Goal: Task Accomplishment & Management: Contribute content

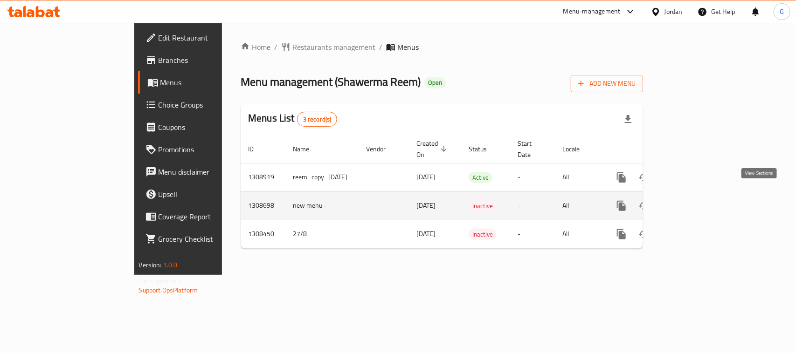
click at [694, 200] on icon "enhanced table" at bounding box center [688, 205] width 11 height 11
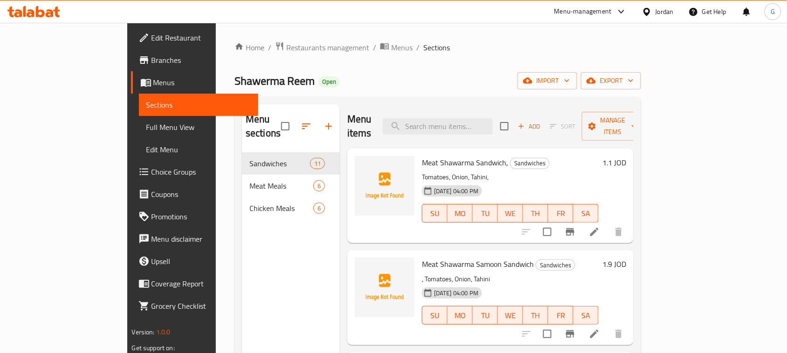
click at [641, 59] on div "Home / Restaurants management / Menus / Sections Shawerma Reem Open import expo…" at bounding box center [437, 253] width 407 height 424
click at [634, 85] on span "export" at bounding box center [610, 81] width 45 height 12
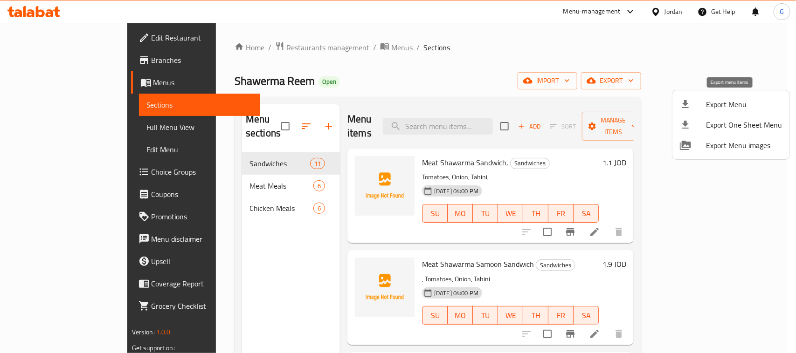
click at [726, 103] on span "Export Menu" at bounding box center [744, 104] width 76 height 11
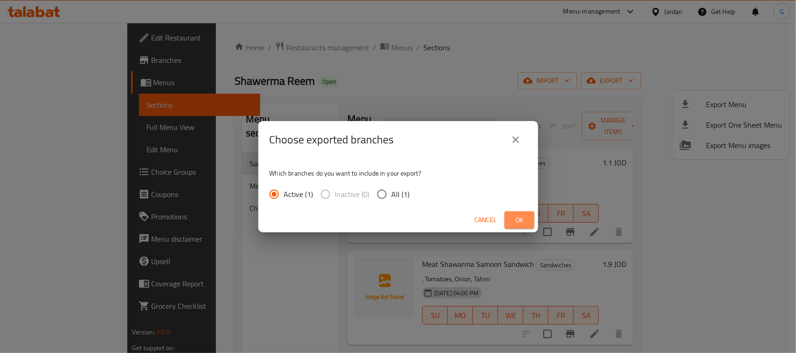
click at [521, 218] on span "Ok" at bounding box center [519, 220] width 15 height 12
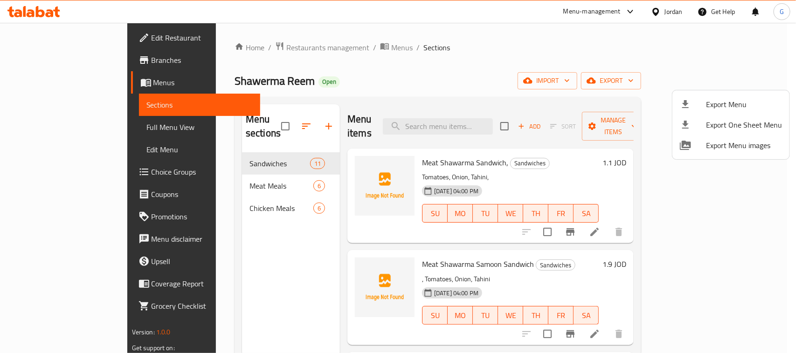
drag, startPoint x: 744, startPoint y: 56, endPoint x: 609, endPoint y: 103, distance: 142.0
click at [744, 56] on div at bounding box center [398, 176] width 796 height 353
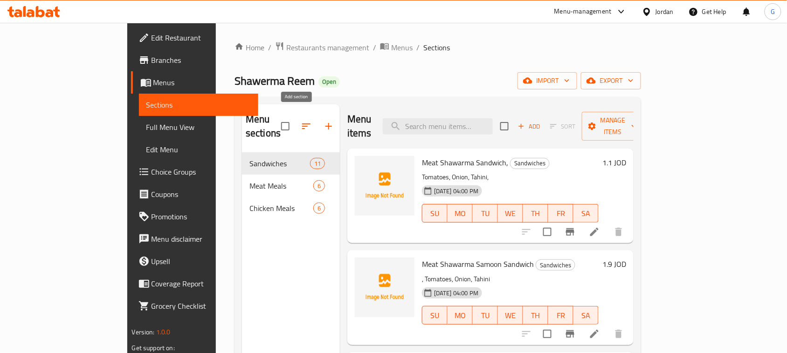
click at [323, 121] on icon "button" at bounding box center [328, 126] width 11 height 11
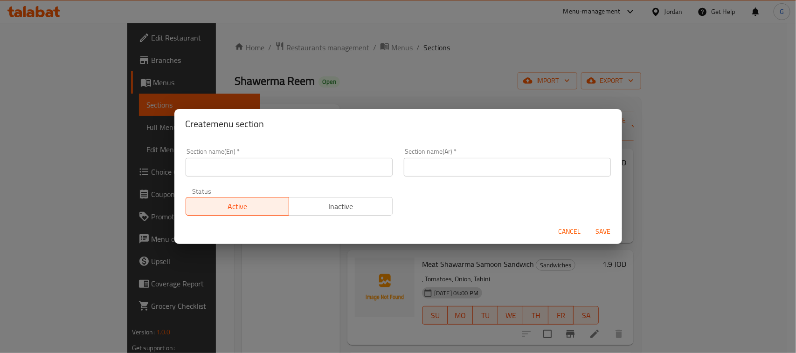
click at [288, 170] on input "text" at bounding box center [289, 167] width 207 height 19
paste input "Mix Meals"
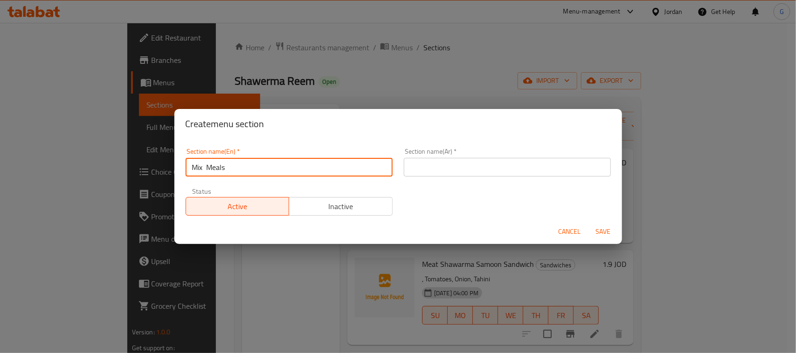
type input "Mix Meals"
click at [436, 159] on input "text" at bounding box center [507, 167] width 207 height 19
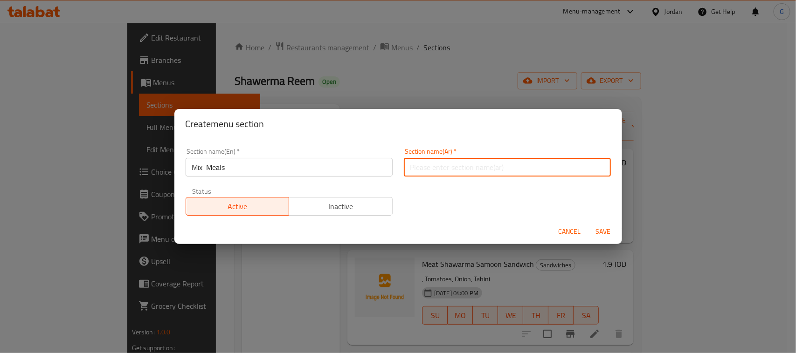
paste input "وجبات المكس"
type input "وجبات المكس"
click at [600, 234] on span "Save" at bounding box center [603, 232] width 22 height 12
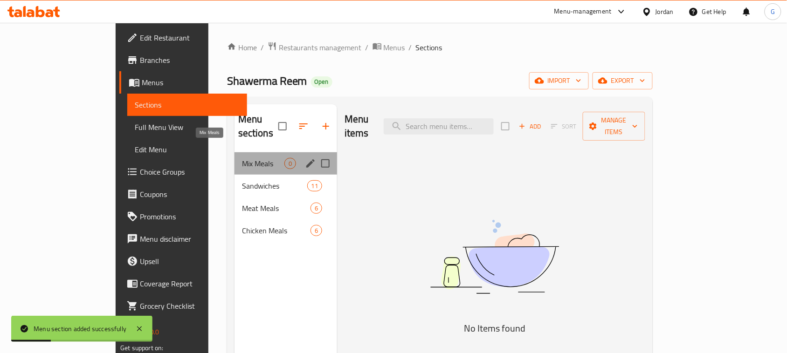
click at [242, 158] on span "Mix Meals" at bounding box center [263, 163] width 42 height 11
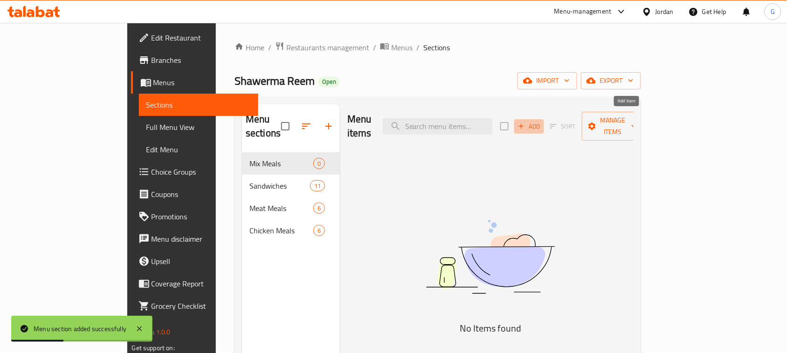
click at [542, 121] on span "Add" at bounding box center [529, 126] width 25 height 11
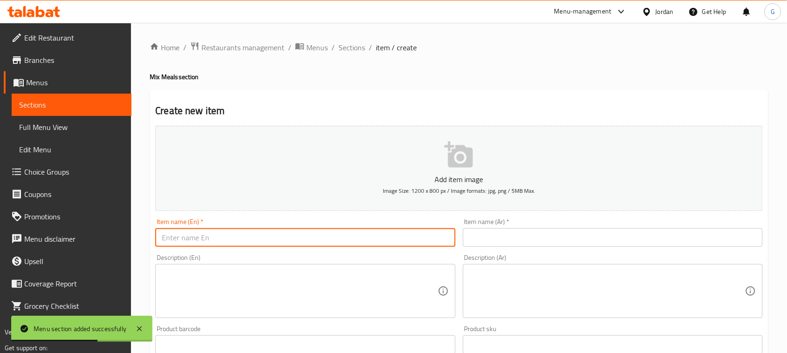
click at [353, 241] on input "text" at bounding box center [305, 237] width 300 height 19
paste input "Double Mix Shawarma meal"
click at [353, 238] on input "Double Mix Shawarma meal" at bounding box center [305, 237] width 300 height 19
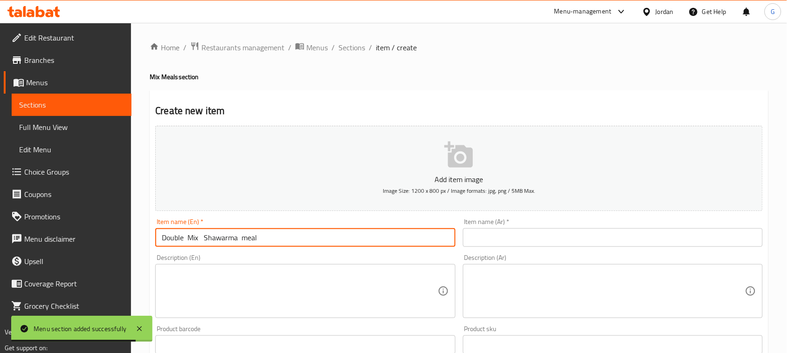
click at [203, 239] on input "Double Mix Shawarma meal" at bounding box center [305, 237] width 300 height 19
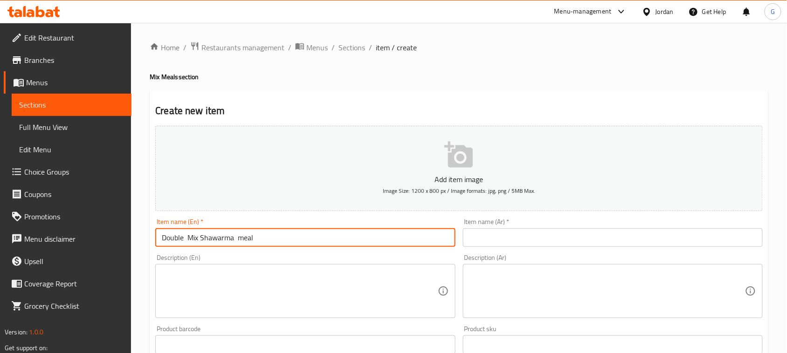
click at [239, 241] on input "Double Mix Shawarma meal" at bounding box center [305, 237] width 300 height 19
click at [234, 239] on input "Double Mix Shawarma meal" at bounding box center [305, 237] width 300 height 19
click at [234, 240] on input "Double Mix Shawarma meal" at bounding box center [305, 237] width 300 height 19
click at [227, 257] on div "Description (En) Description (En)" at bounding box center [305, 287] width 300 height 64
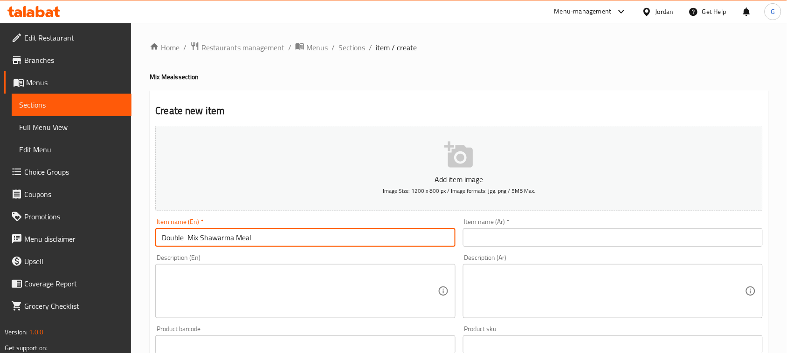
click at [187, 238] on input "Double Mix Shawarma Meal" at bounding box center [305, 237] width 300 height 19
type input "Double Mix Shawarma Meal"
click at [504, 238] on input "text" at bounding box center [613, 237] width 300 height 19
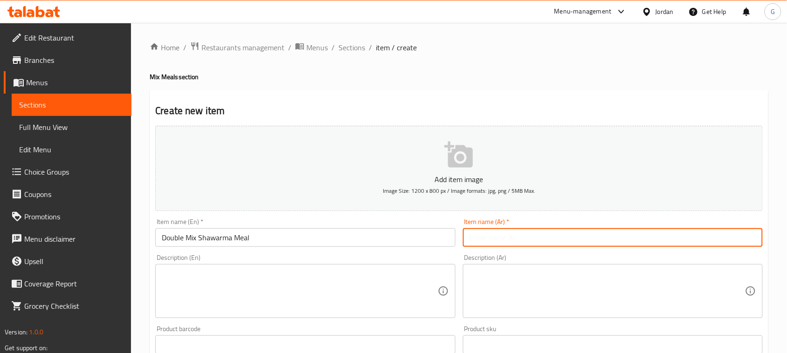
paste input "وجبة دبل مكس شاورما"
type input "وجبة دبل مكس شاورما"
click at [407, 283] on textarea at bounding box center [300, 291] width 276 height 44
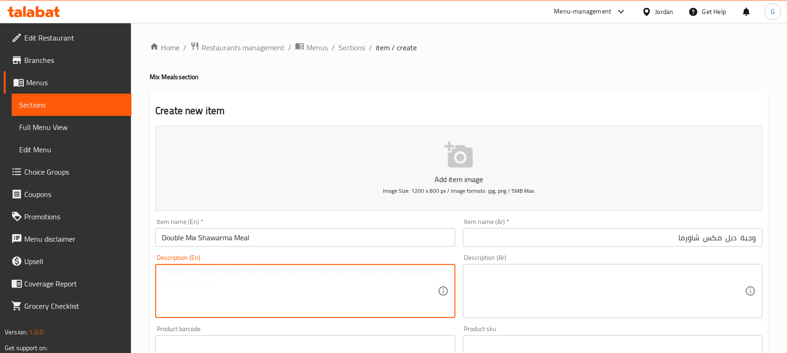
paste textarea "meat shrak + Shrak Chicken + pickles + potatoes + tahini + Mtawameh"
type textarea "meat shrak + Shrak Chicken + pickles + potatoes + tahini + Mtawameh"
click at [583, 273] on textarea at bounding box center [607, 291] width 276 height 44
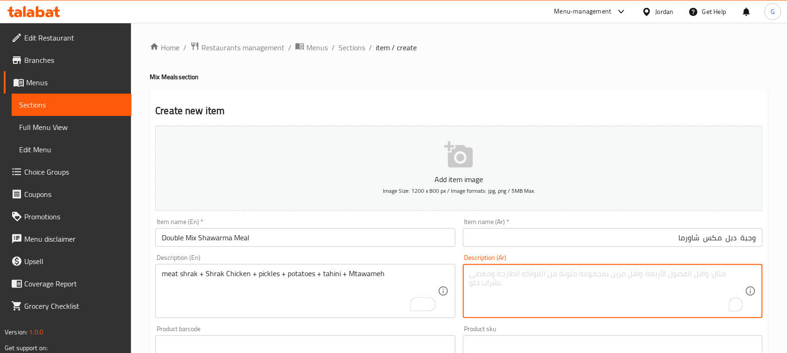
paste textarea "شراك لحمة كبير + شراك دجاج كبير + مخلل + بطاطا + طحينية + مثومة"
type textarea "شراك لحمة كبير + شراك دجاج كبير + مخلل + بطاطا + طحينية + مثومة"
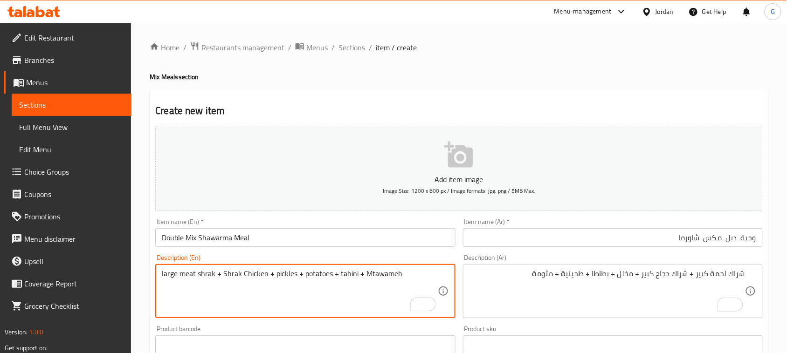
click at [222, 275] on textarea "large meat shrak + Shrak Chicken + pickles + potatoes + tahini + Mtawameh" at bounding box center [300, 291] width 276 height 44
type textarea "large meat shrak + large Shrak Chicken + pickles + potatoes + tahini + Mtawameh"
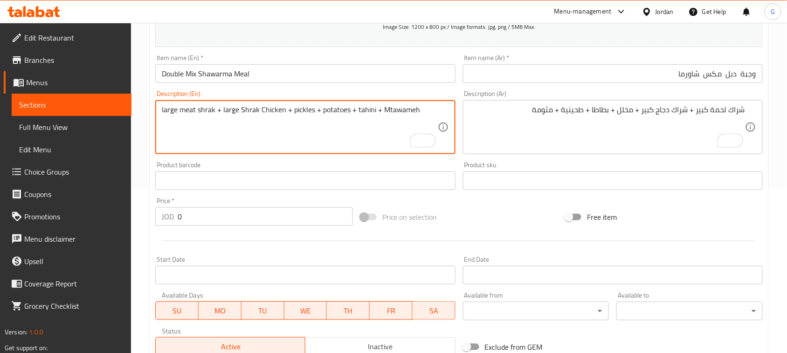
scroll to position [175, 0]
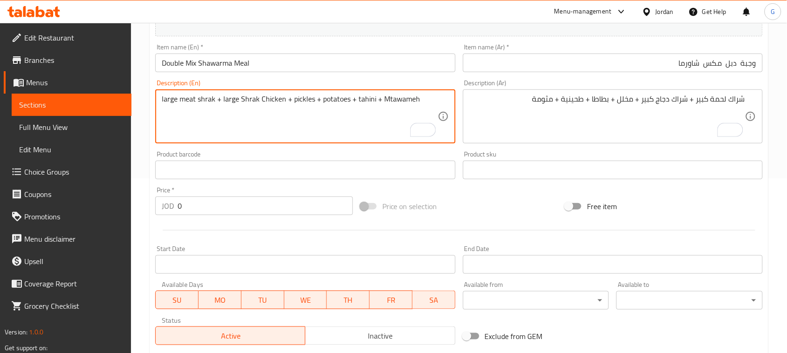
click at [163, 208] on div "JOD 0 Price *" at bounding box center [254, 206] width 198 height 19
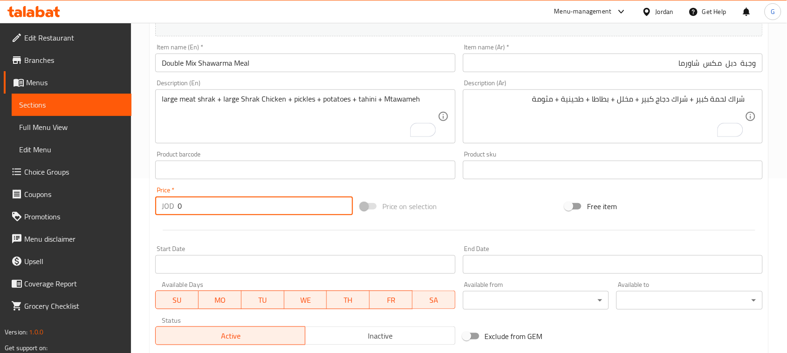
paste input "4.2"
type input "4.2"
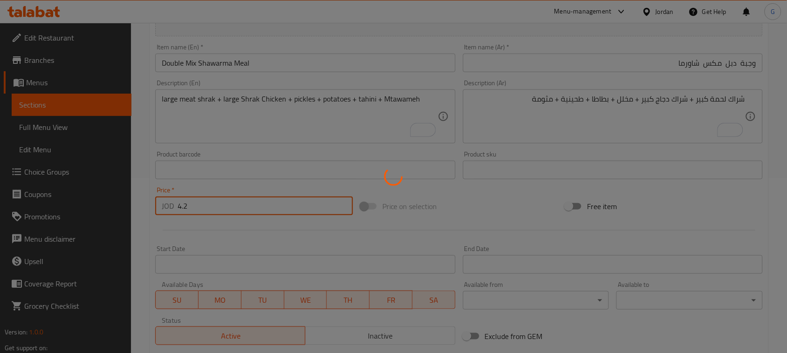
type input "0"
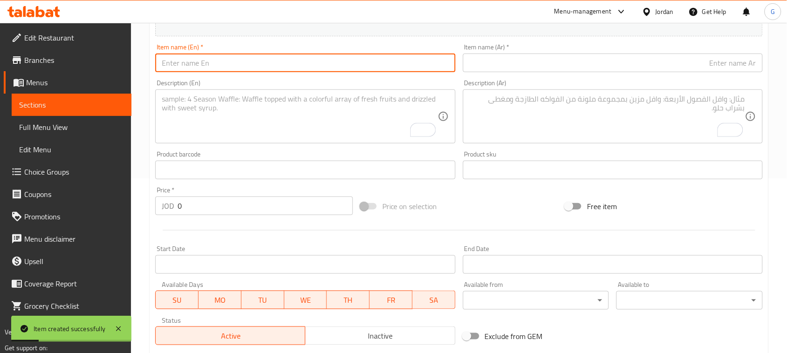
click at [372, 64] on input "text" at bounding box center [305, 63] width 300 height 19
paste input "Shawarma Mix Economic Meal"
type input "Shawarma Mix Economic Meal"
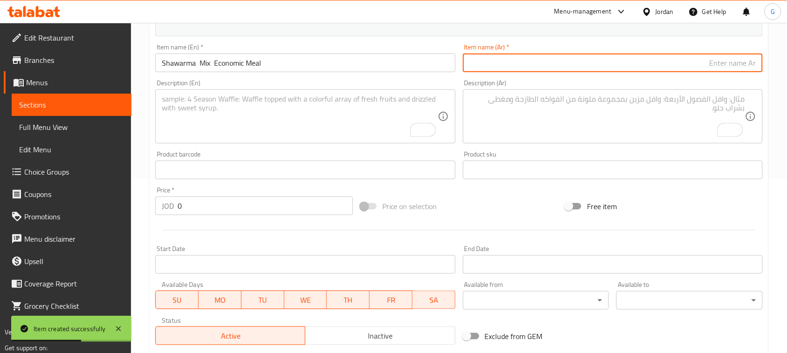
click at [583, 64] on input "text" at bounding box center [613, 63] width 300 height 19
paste input "وجبة إقتصادية مكس شاورما"
click at [583, 64] on input "وجبة إقتصادية مكس شاورما" at bounding box center [613, 63] width 300 height 19
type input "وجبة إقتصادية مكس شاورما"
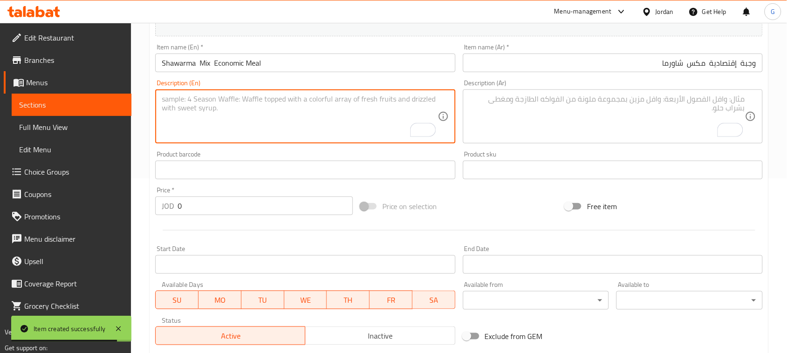
click at [329, 128] on textarea "To enrich screen reader interactions, please activate Accessibility in Grammarl…" at bounding box center [300, 117] width 276 height 44
paste textarea "2meat shrak +2 Shrak Chicken + 2 potatoes + 4 tahini + 4 Mtawameh + 2 ketchup +…"
click at [329, 128] on textarea "2meat shrak +2 Shrak Chicken + 2 potatoes + 4 tahini + 4 Mtawameh + 2 ketchup +…" at bounding box center [300, 117] width 276 height 44
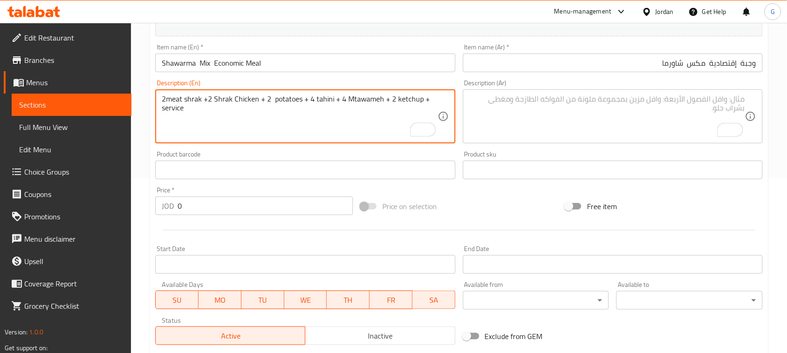
type textarea "2meat shrak +2 Shrak Chicken + 2 potatoes + 4 tahini + 4 Mtawameh + 2 ketchup +…"
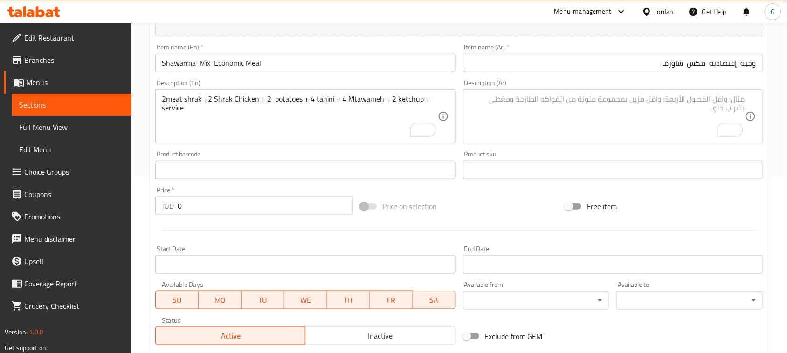
click at [583, 112] on textarea "To enrich screen reader interactions, please activate Accessibility in Grammarl…" at bounding box center [607, 117] width 276 height 44
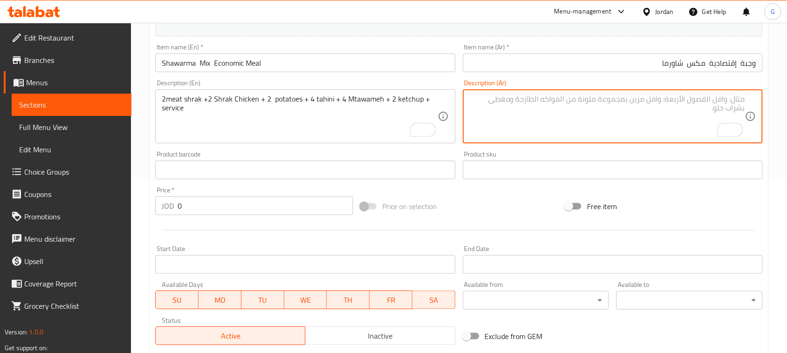
paste textarea "2 شراك كبير لحمة + 2 شراك كبير دجاج + 2 علب بطاطا + 4 مثومة + 4 طحينية + 2 بالك…"
click at [583, 112] on textarea "2 شراك كبير لحمة + 2 شراك كبير دجاج + 2 علب بطاطا + 4 مثومة + 4 طحينية + 2 بالك…" at bounding box center [607, 117] width 276 height 44
type textarea "2 شراك كبير لحمة + 2 شراك كبير دجاج + 2 علب بطاطا + 4 مثومة + 4 طحينية + 2 بالك…"
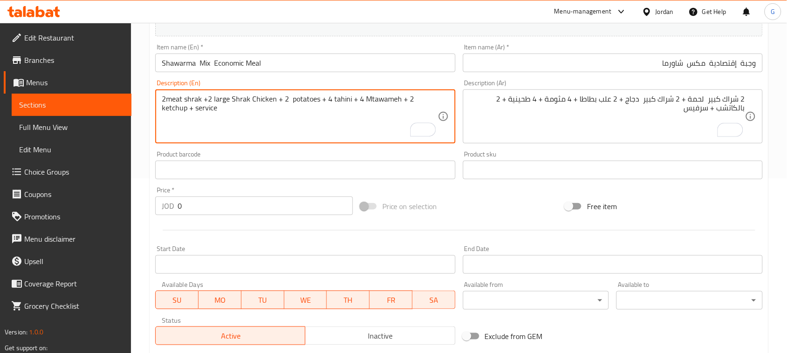
type textarea "2meat shrak +2 large Shrak Chicken + 2 potatoes + 4 tahini + 4 Mtawameh + 2 ket…"
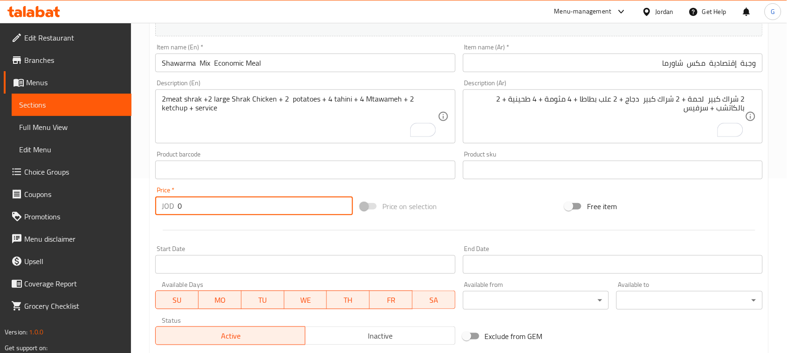
drag, startPoint x: 183, startPoint y: 206, endPoint x: 168, endPoint y: 204, distance: 15.0
click at [168, 206] on div "JOD 0 Price *" at bounding box center [254, 206] width 198 height 19
paste input "8.8"
type input "8.8"
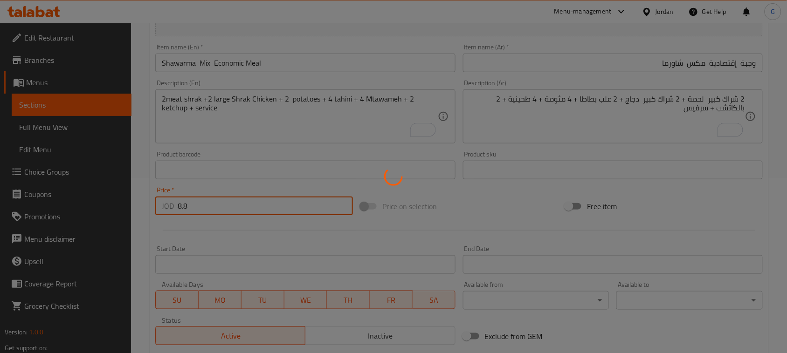
type input "0"
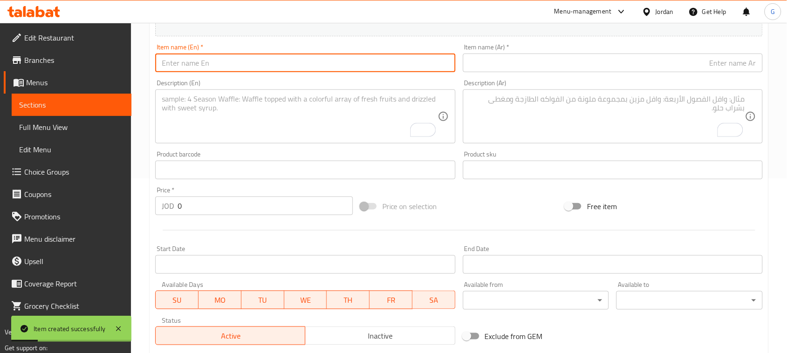
click at [350, 64] on input "text" at bounding box center [305, 63] width 300 height 19
paste input "Shawarma Mix Family Meal"
type input "Shawarma Mix Family Meal"
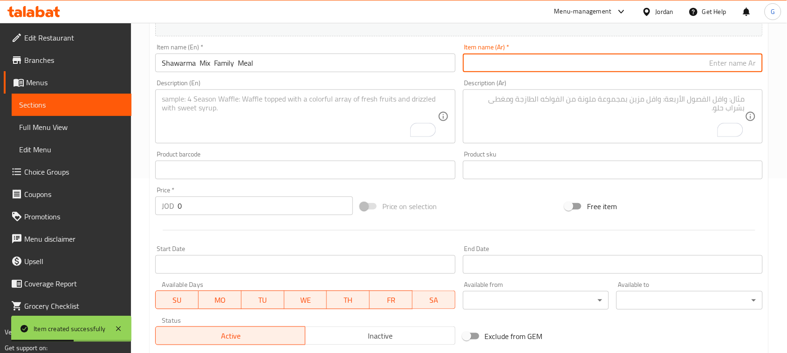
click at [593, 57] on input "text" at bounding box center [613, 63] width 300 height 19
paste input "وجبة العائلية [PERSON_NAME]"
type input "وجبة العائلية [PERSON_NAME]"
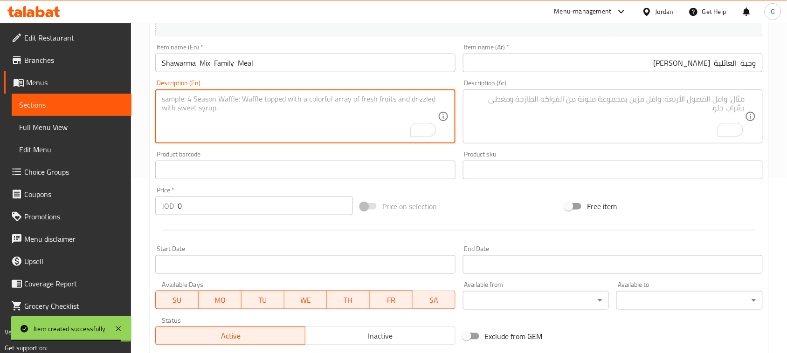
click at [376, 115] on textarea "To enrich screen reader interactions, please activate Accessibility in Grammarl…" at bounding box center [300, 117] width 276 height 44
paste textarea "3meat shrak +3 Shrak Chicken + 4 potatoes + 6 tahini + 6 Mtawameh + 4 ketchup +…"
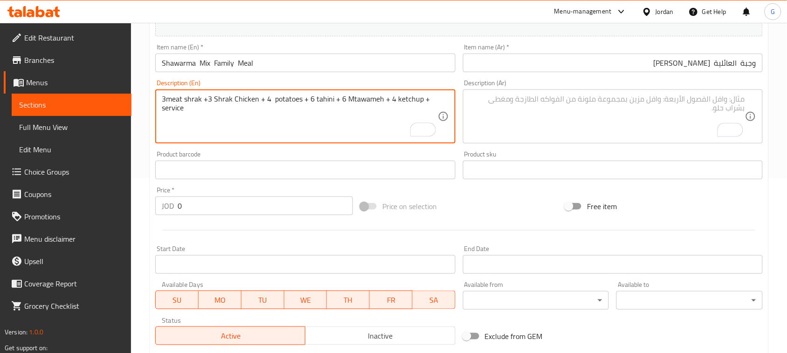
type textarea "3meat shrak +3 Shrak Chicken + 4 potatoes + 6 tahini + 6 Mtawameh + 4 ketchup +…"
click at [552, 115] on textarea "To enrich screen reader interactions, please activate Accessibility in Grammarl…" at bounding box center [607, 117] width 276 height 44
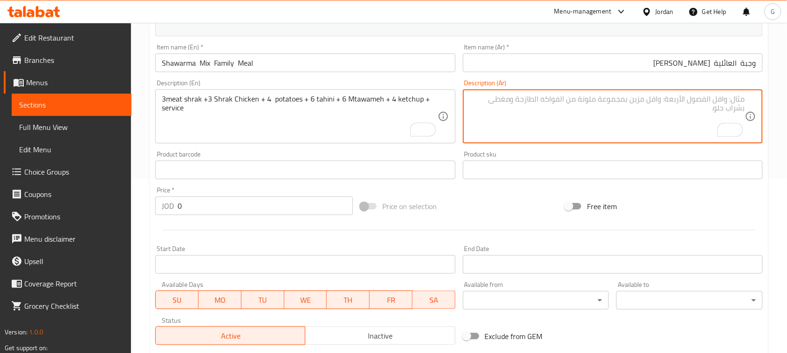
paste textarea "3 شراك كبير لحمة + 3 شراك كبير دجاج + 4 علب بطاطا + 6 مثومة + 6 طحينية + 4 بالك…"
click at [554, 113] on textarea "3 شراك كبير لحمة + 3 شراك كبير دجاج + 4 علب بطاطا + 6 مثومة + 6 طحينية + 4 بالك…" at bounding box center [607, 117] width 276 height 44
type textarea "3 شراك كبير لحمة + 3 شراك كبير دجاج + 4 علب بطاطا + 6 مثومة + 6 طحينية + 4 بالك…"
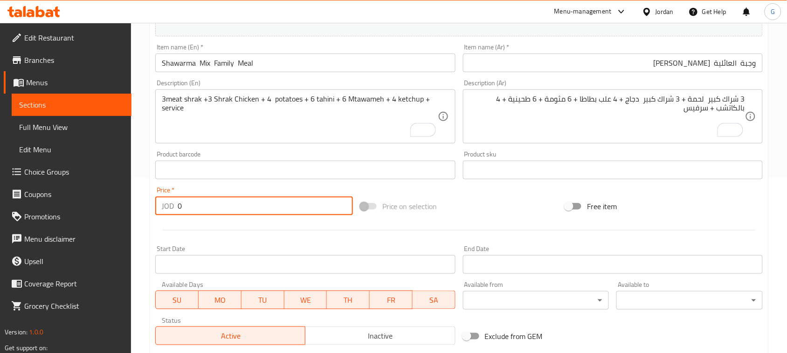
drag, startPoint x: 187, startPoint y: 202, endPoint x: 167, endPoint y: 204, distance: 20.2
click at [166, 204] on div "JOD 0 Price *" at bounding box center [254, 206] width 198 height 19
paste input "12.5"
type input "12.5"
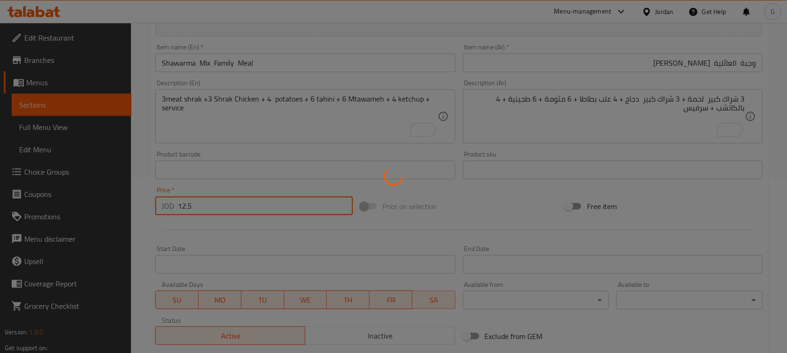
type input "0"
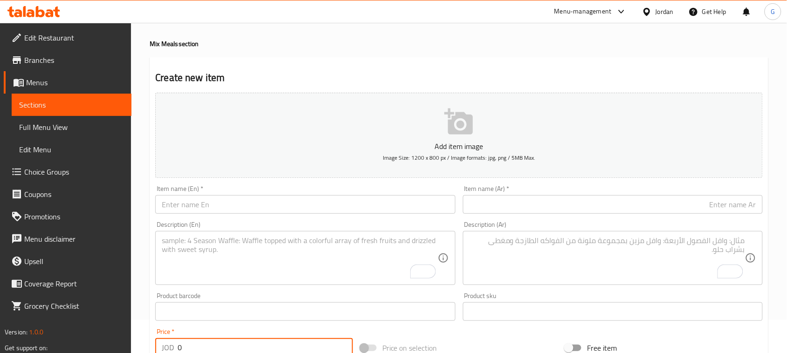
scroll to position [0, 0]
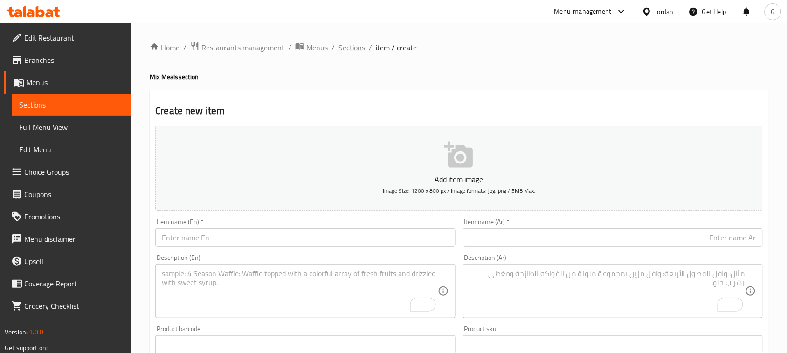
click at [345, 46] on span "Sections" at bounding box center [351, 47] width 27 height 11
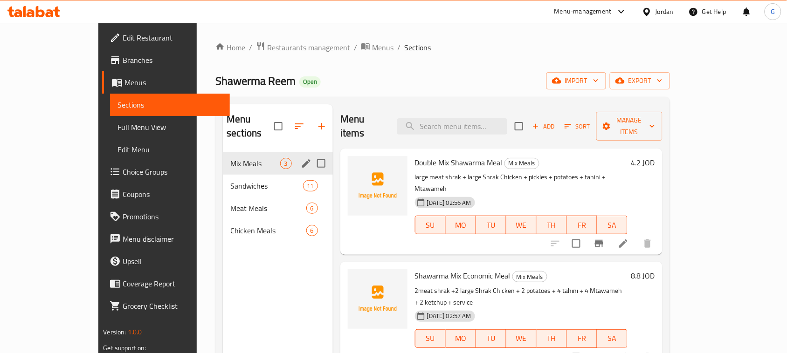
click at [229, 155] on div "Mix Meals 3" at bounding box center [278, 163] width 110 height 22
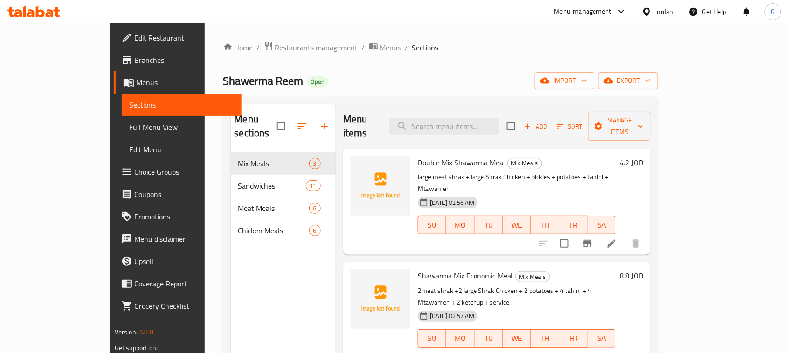
click at [548, 121] on span "Add" at bounding box center [535, 126] width 25 height 11
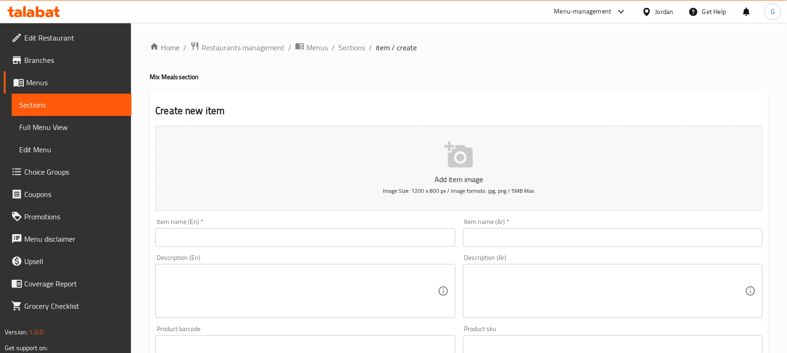
click at [296, 241] on input "text" at bounding box center [305, 237] width 300 height 19
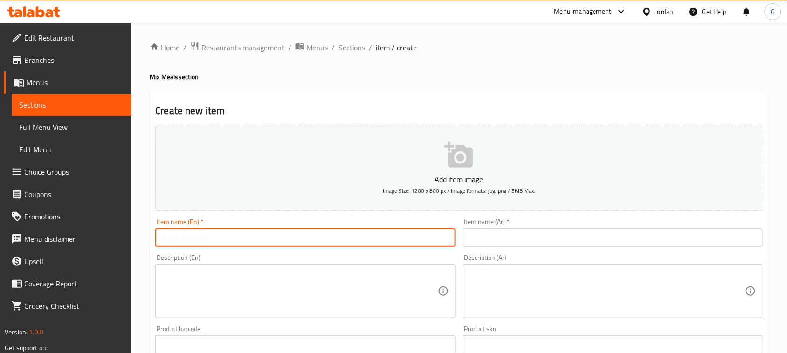
paste input "Shawarma Mix Jampoo Meal"
type input "Shawarma Mix Jampoo Meal"
click at [506, 236] on input "text" at bounding box center [613, 237] width 300 height 19
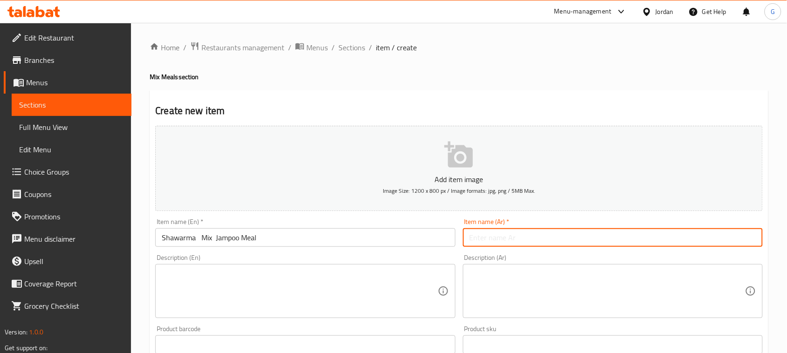
paste input "وجبة العملاقة مكس شاورما"
type input "وجبة العملاقة مكس شاورما"
click at [378, 285] on textarea at bounding box center [300, 291] width 276 height 44
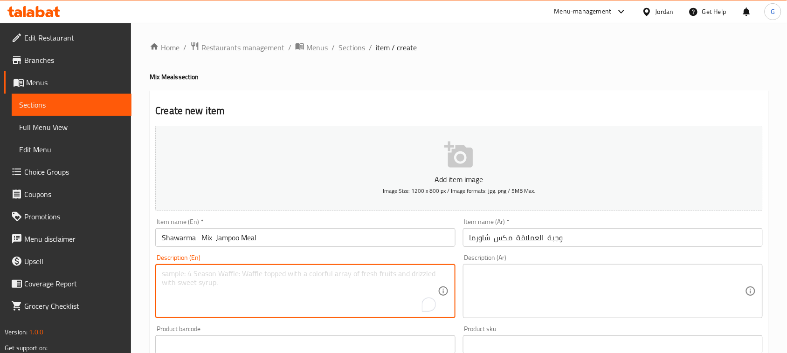
paste textarea "5meat shrak +5 Shrak Chicken + 6 potatoes + 8 tahini + 8 Mtawameh + 6 ketchup +…"
type textarea "5meat shrak +5 Shrak Chicken + 6 potatoes + 8 tahini + 8 Mtawameh + 6 ketchup +…"
click at [524, 273] on textarea at bounding box center [607, 291] width 276 height 44
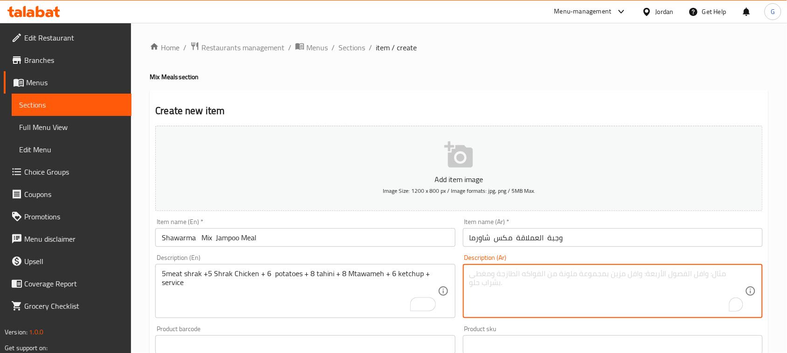
paste textarea "5 شراك كبير لحمة + 5 شراك كبير دجاج + 6 علب بطاطا + 8 مثومة + 8 طحينية + 6 بالك…"
type textarea "5 شراك كبير لحمة + 5 شراك كبير دجاج + 6 علب بطاطا + 8 مثومة + 8 طحينية + 6 بالك…"
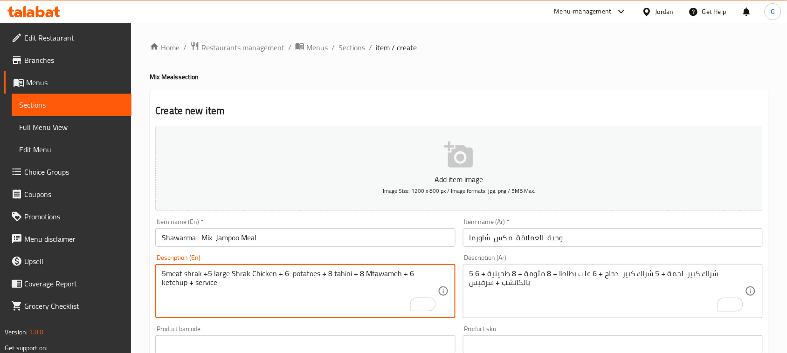
type textarea "5meat shrak +5 large Shrak Chicken + 6 potatoes + 8 tahini + 8 Mtawameh + 6 ket…"
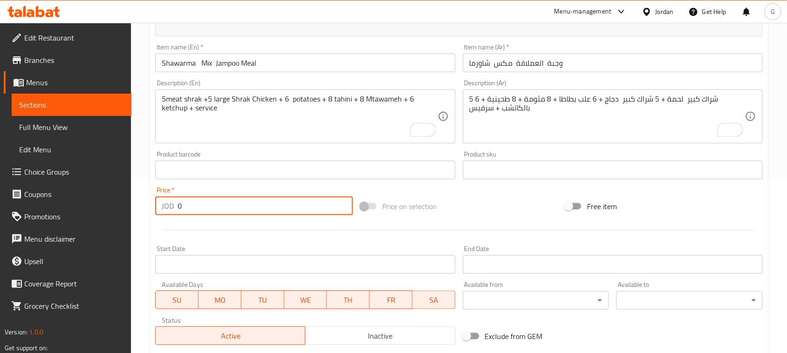
click at [161, 204] on div "JOD 0 Price *" at bounding box center [254, 206] width 198 height 19
paste input "18.6"
type input "18.60"
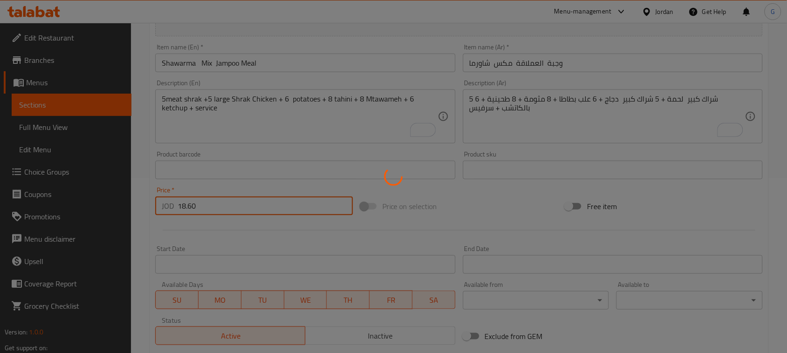
type input "0"
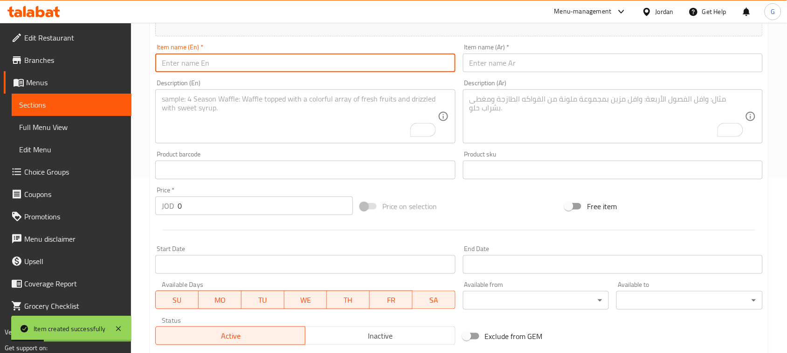
click at [320, 62] on input "text" at bounding box center [305, 63] width 300 height 19
paste input "Meat Wight"
type input "Meat Wight"
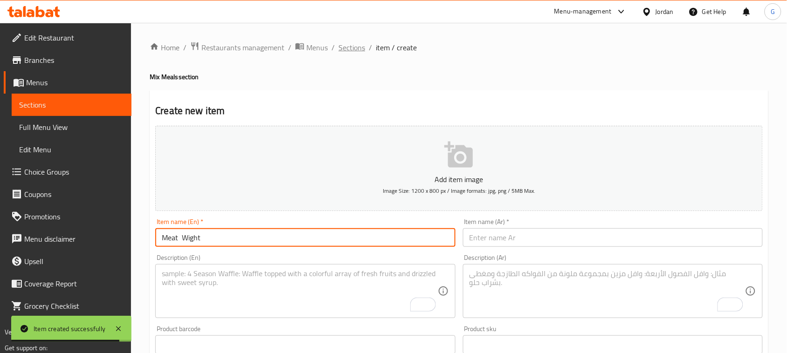
click at [353, 50] on span "Sections" at bounding box center [351, 47] width 27 height 11
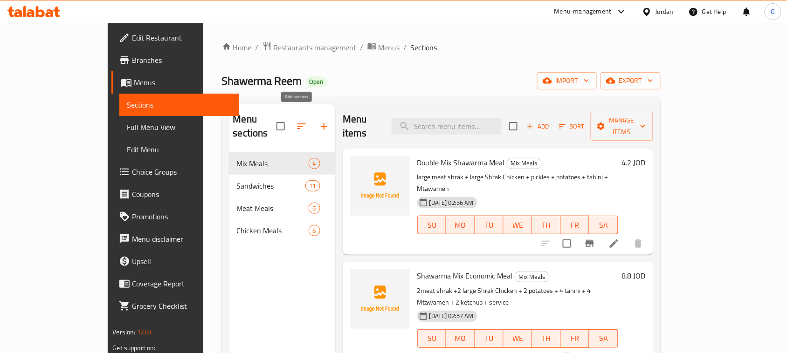
click at [318, 121] on icon "button" at bounding box center [323, 126] width 11 height 11
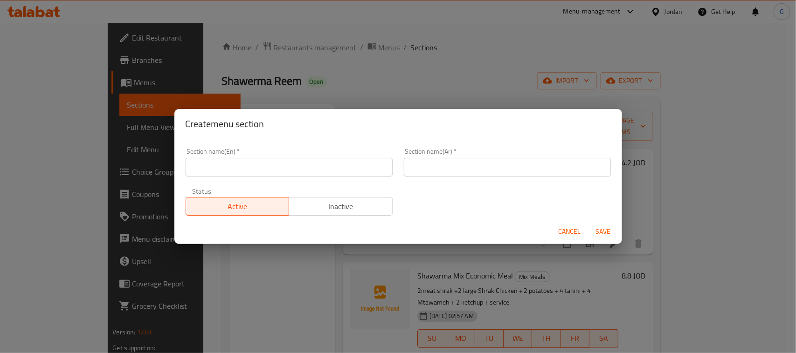
click at [297, 166] on input "text" at bounding box center [289, 167] width 207 height 19
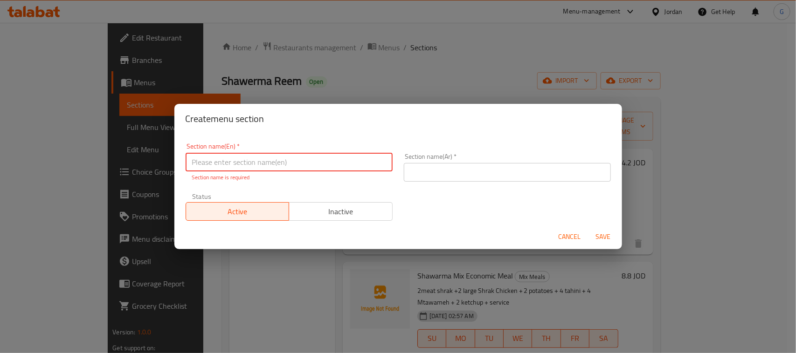
click at [223, 169] on input "text" at bounding box center [289, 162] width 207 height 19
paste input "Meat Wight"
type input "Meat Wight Plates"
click at [414, 173] on input "text" at bounding box center [507, 172] width 207 height 19
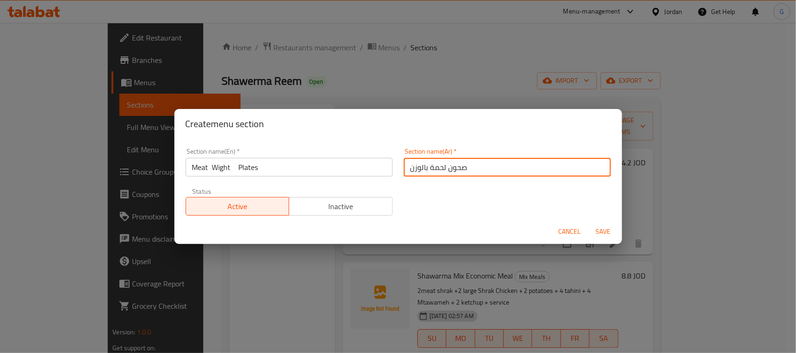
type input "صحون لحمة بالوزن"
click at [603, 233] on span "Save" at bounding box center [603, 232] width 22 height 12
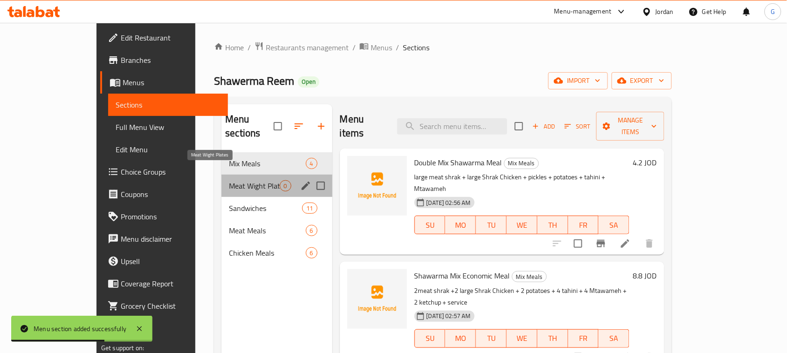
click at [234, 180] on span "Meat Wight Plates" at bounding box center [254, 185] width 50 height 11
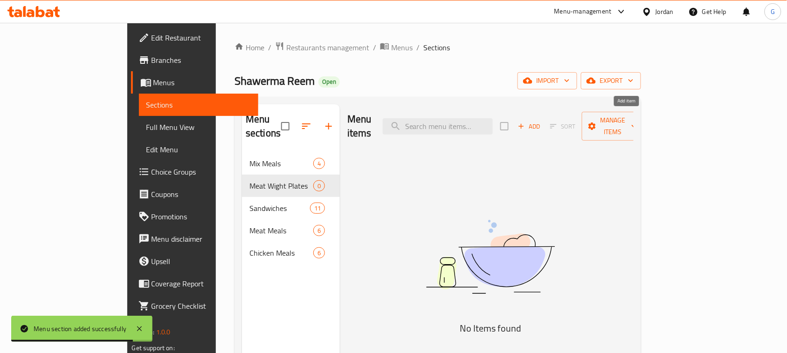
click at [542, 121] on span "Add" at bounding box center [529, 126] width 25 height 11
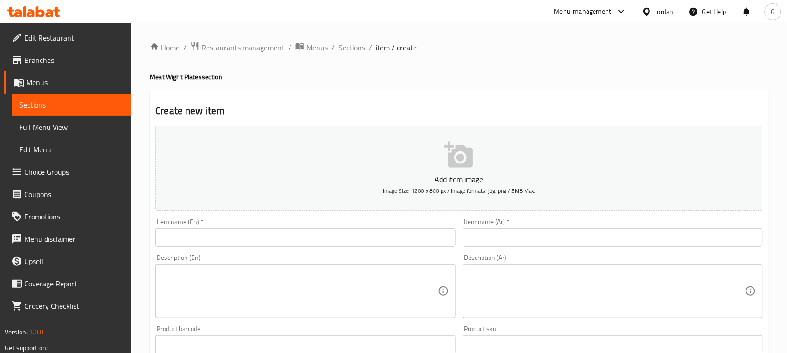
click at [274, 238] on input "text" at bounding box center [305, 237] width 300 height 19
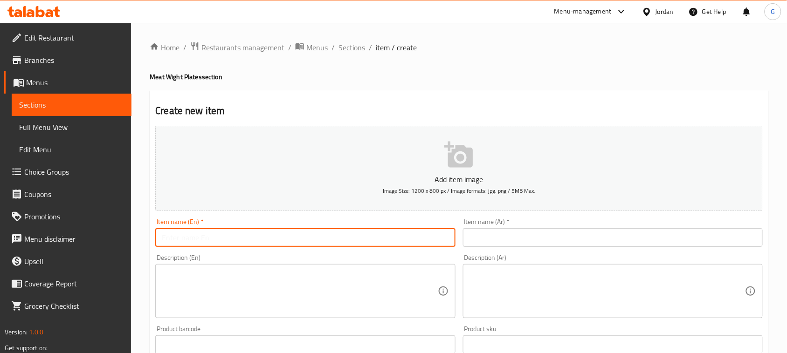
paste input "Meat Shawarma 250g Onion"
type input "Meat Shawarma 250g Onion"
click at [529, 241] on input "text" at bounding box center [613, 237] width 300 height 19
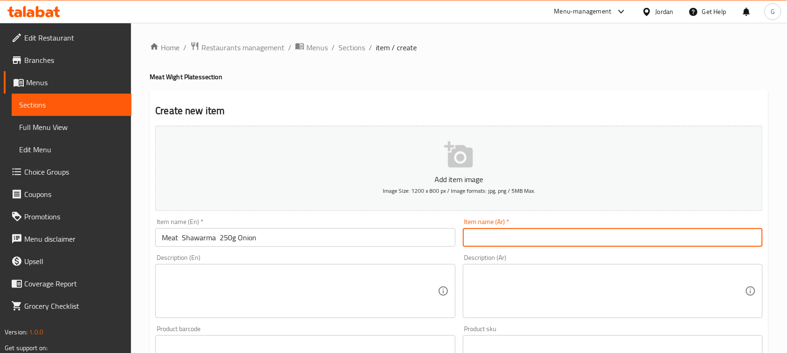
paste input "شاورما لحمة (250 غم)"
type input "شاورما لحمة (250 غم)"
click at [349, 292] on textarea at bounding box center [300, 291] width 276 height 44
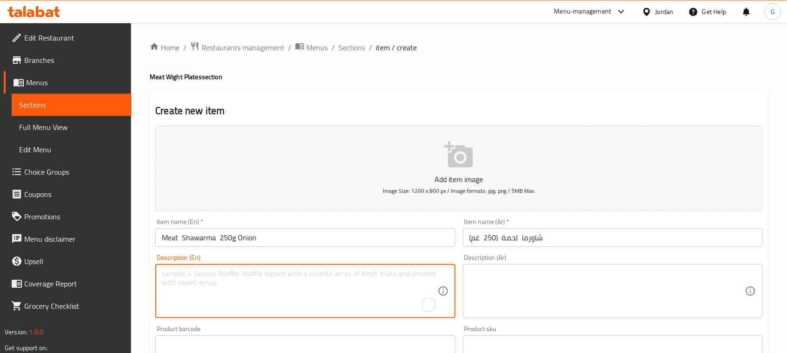
paste textarea "Onion + Tomatoes + 2 Tahini + 2 Breads"
type textarea "Onion + Tomatoes + 2 Tahini + 2 Breads"
click at [500, 278] on textarea at bounding box center [607, 291] width 276 height 44
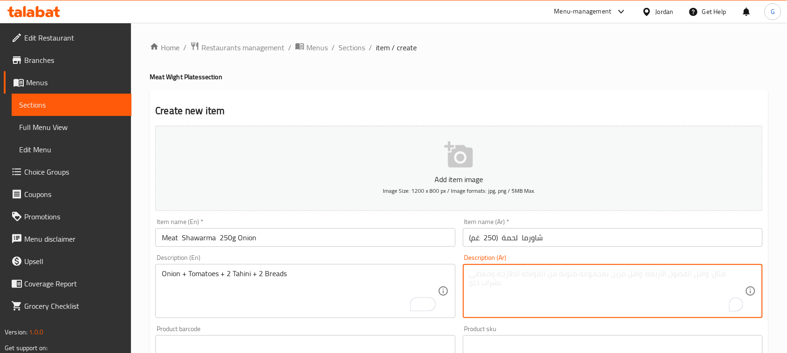
paste textarea "بصل + بندورة + 2 طحينية + 4 خبز"
type textarea "بصل + بندورة + 2 طحينية + 4 خبز"
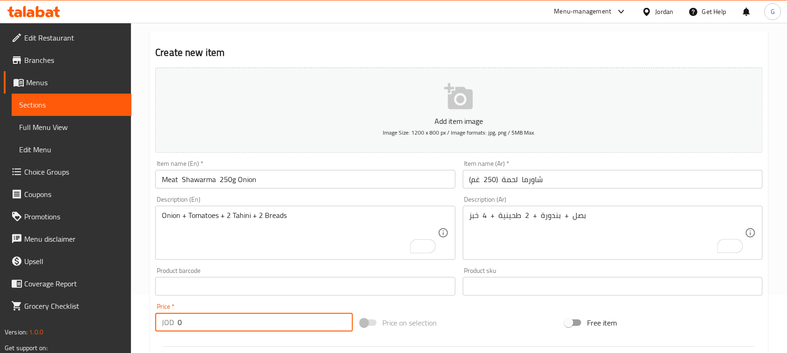
drag, startPoint x: 185, startPoint y: 326, endPoint x: 159, endPoint y: 324, distance: 26.6
click at [159, 324] on div "JOD 0 Price *" at bounding box center [254, 322] width 198 height 19
paste input "4.5"
type input "4.50"
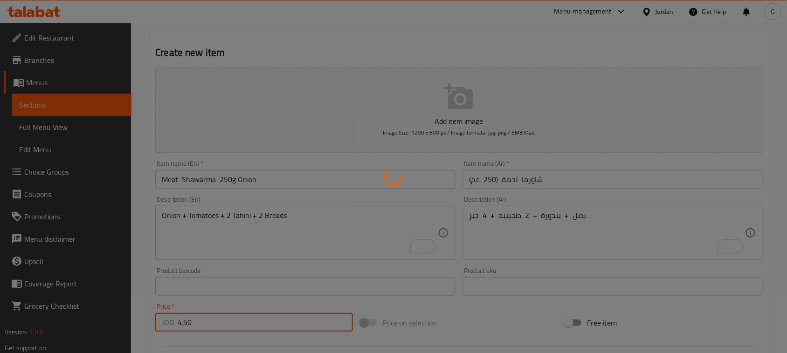
type input "0"
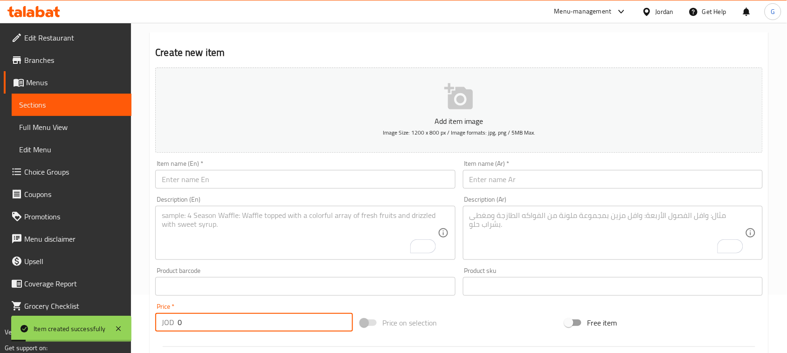
scroll to position [58, 0]
click at [349, 175] on input "text" at bounding box center [305, 179] width 300 height 19
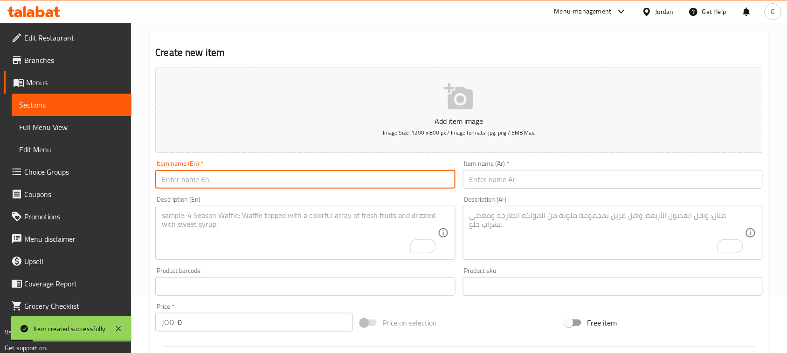
paste input "Meat Shawarma 500 g"
type input "Meat Shawarma 500 g"
click at [327, 227] on textarea "To enrich screen reader interactions, please activate Accessibility in Grammarl…" at bounding box center [300, 233] width 276 height 44
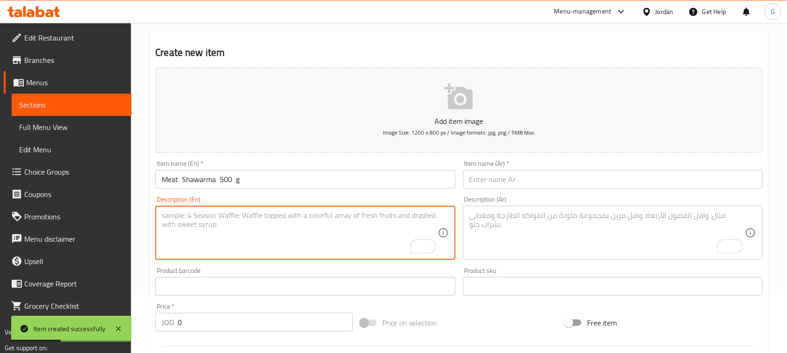
paste textarea "Onion + Tomatoes + Box potatoes 4+ Tahini + 8 Breads"
type textarea "Onion + Tomatoes + Box potatoes 4+ Tahini + 8 Breads"
click at [497, 189] on input "text" at bounding box center [613, 179] width 300 height 19
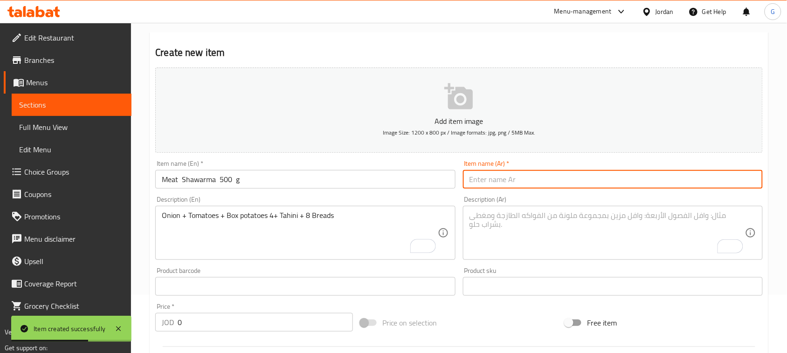
paste input "شاورما لحمة (500 غم)"
type input "شاورما لحمة (500 غم)"
click at [500, 224] on textarea "To enrich screen reader interactions, please activate Accessibility in Grammarl…" at bounding box center [607, 233] width 276 height 44
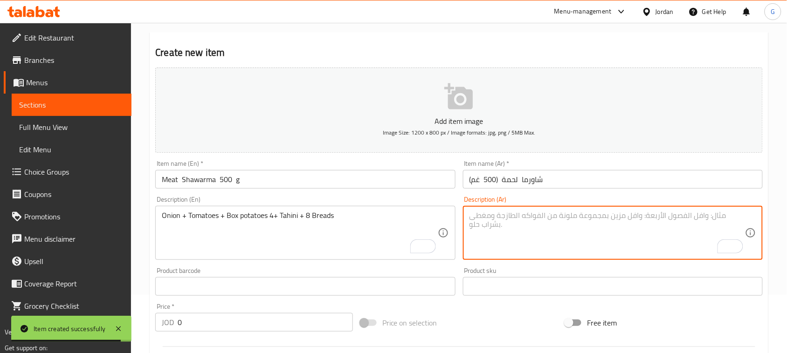
paste textarea "بصل + بندورة +علبة بطاطا + 4 طحينية + 8خبز"
type textarea "بصل + بندورة +علبة بطاطا + 4 طحينية + 8خبز"
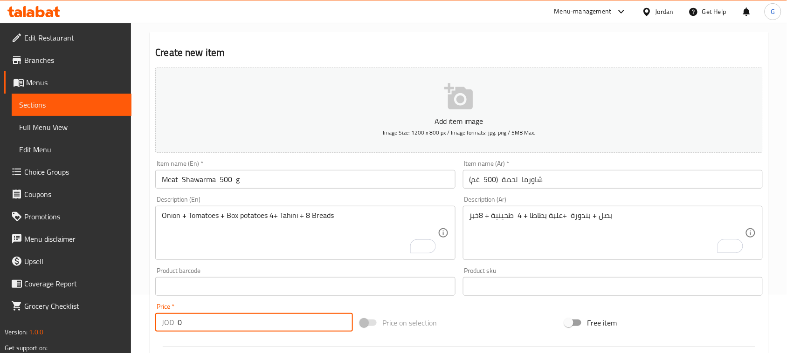
click at [175, 323] on div "JOD 0 Price *" at bounding box center [254, 322] width 198 height 19
paste input "8.5"
type input "8.50"
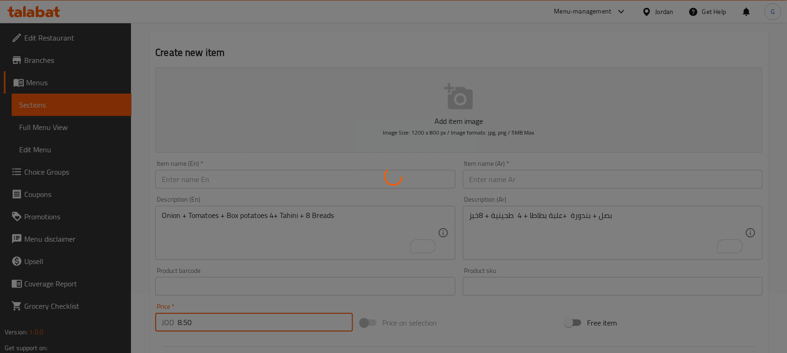
type input "0"
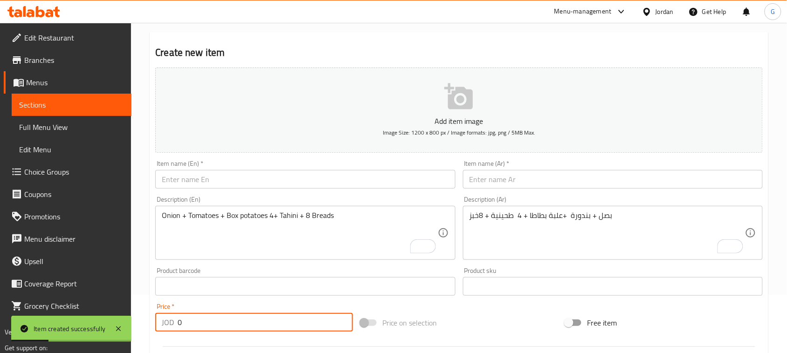
click at [367, 180] on input "text" at bounding box center [305, 179] width 300 height 19
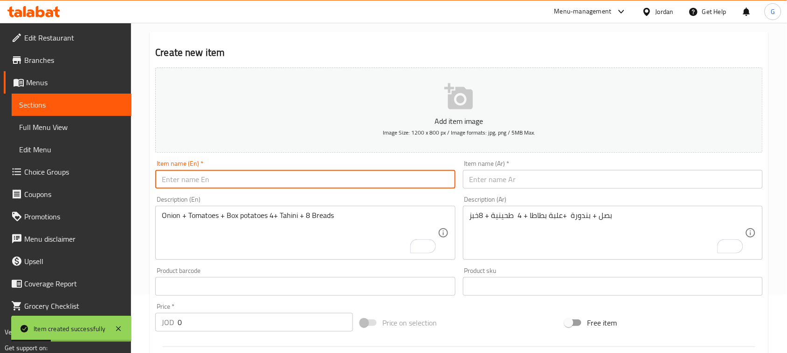
paste input "Meat Shawarma 1000 g"
type input "Meat Shawarma 1000 g"
click at [540, 184] on input "text" at bounding box center [613, 179] width 300 height 19
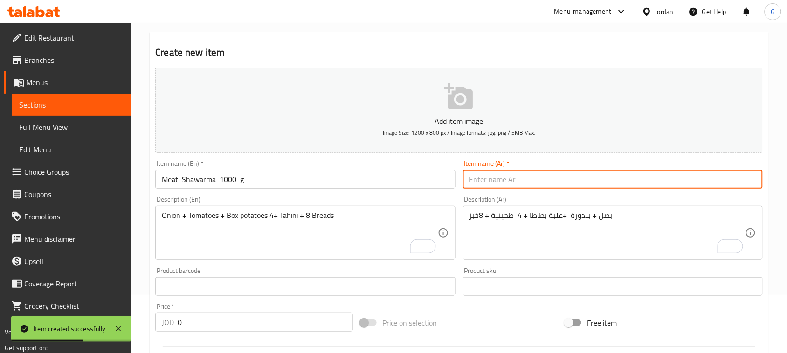
paste input "شاورما لحمة (1000 غم)"
type input "شاورما لحمة (1000 غم)"
click at [325, 228] on textarea "Onion + Tomatoes + Box potatoes 4+ Tahini + 8 Breads" at bounding box center [300, 233] width 276 height 44
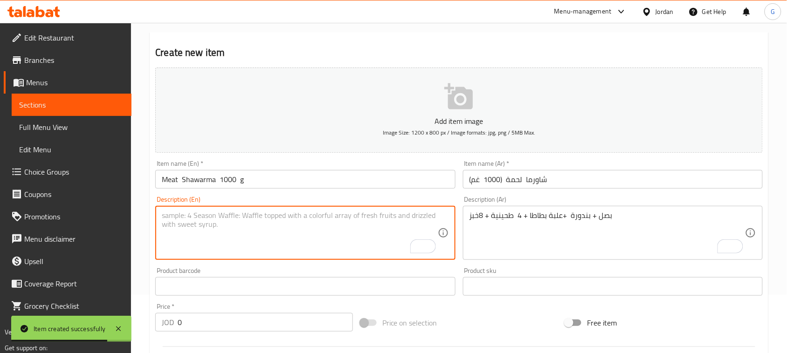
paste textarea "Onion + Tomatoes +2 Box potatoes 8+ Tahini + 16 Breads"
type textarea "Onion + Tomatoes +2 Box potatoes 8+ Tahini + 16 Breads"
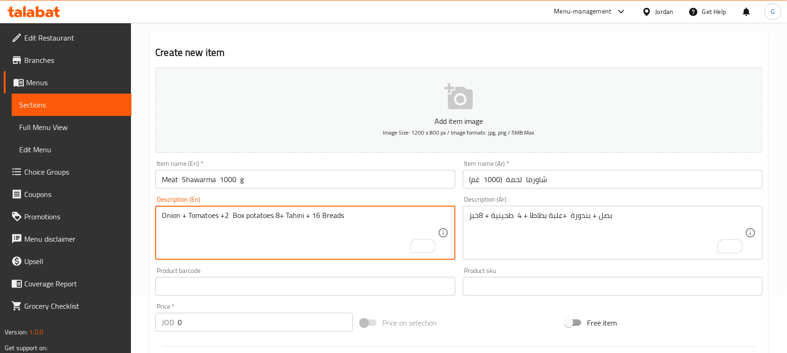
click at [502, 220] on textarea "بصل + بندورة +علبة بطاطا + 4 طحينية + 8خبز" at bounding box center [607, 233] width 276 height 44
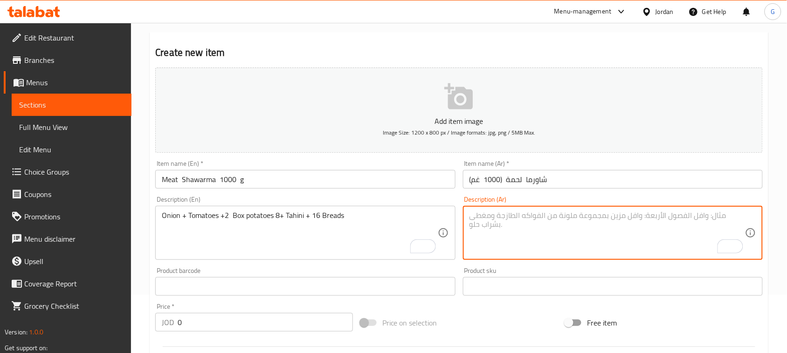
paste textarea "بصل + بندورة + 2 علبة بطاطا + 8 طحينية + 16 خبز"
type textarea "بصل + بندورة + 2 علبة بطاطا + 8 طحينية + 16 خبز"
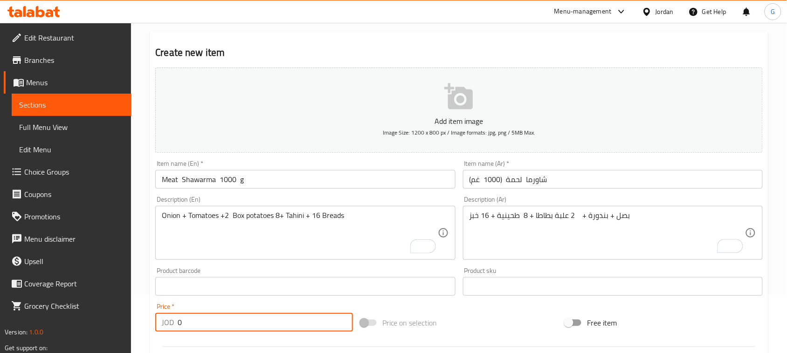
click at [182, 324] on input "0" at bounding box center [265, 322] width 175 height 19
drag, startPoint x: 186, startPoint y: 323, endPoint x: 179, endPoint y: 323, distance: 7.0
click at [179, 323] on input "0" at bounding box center [265, 322] width 175 height 19
paste input "16.0"
type input "16.00"
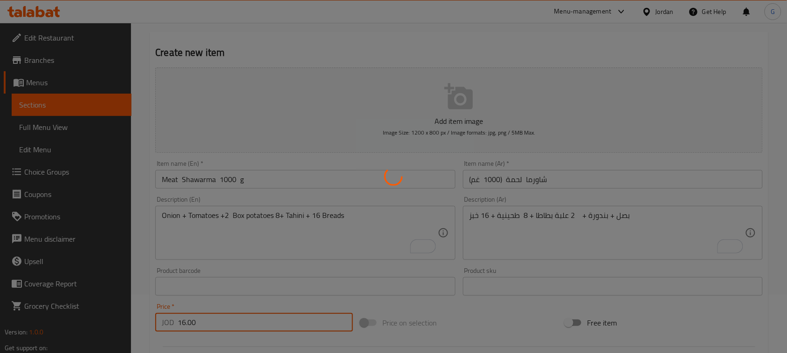
type input "0"
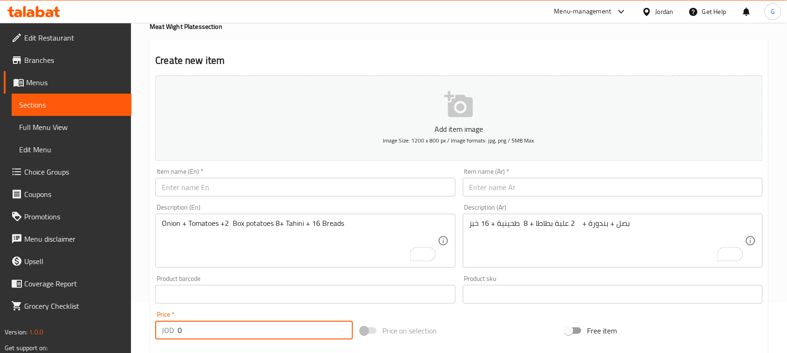
scroll to position [0, 0]
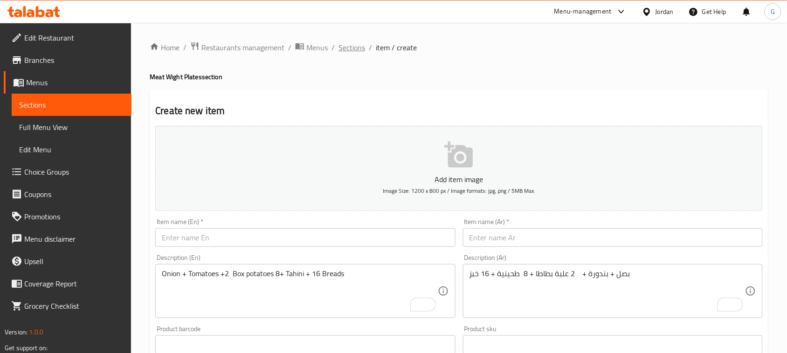
click at [343, 42] on span "Sections" at bounding box center [351, 47] width 27 height 11
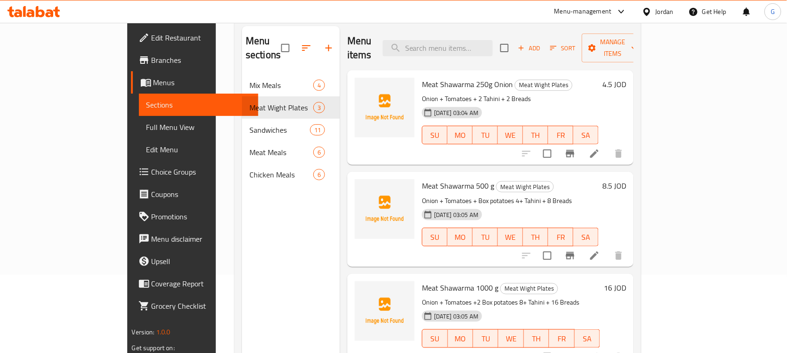
scroll to position [14, 0]
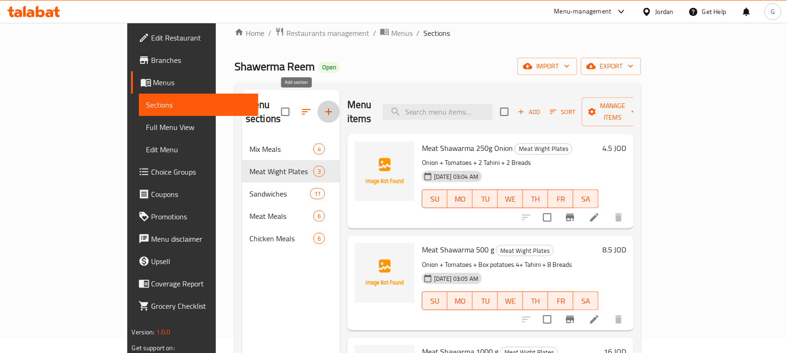
click at [323, 107] on icon "button" at bounding box center [328, 111] width 11 height 11
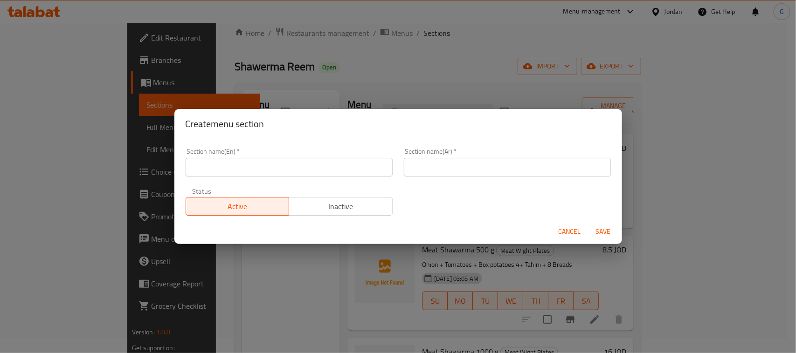
click at [342, 161] on input "text" at bounding box center [289, 167] width 207 height 19
paste input "Chicken Wight"
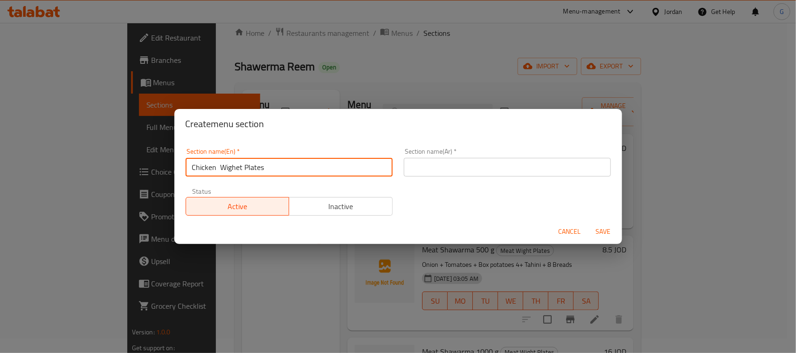
type input "Chicken Wighet Plates"
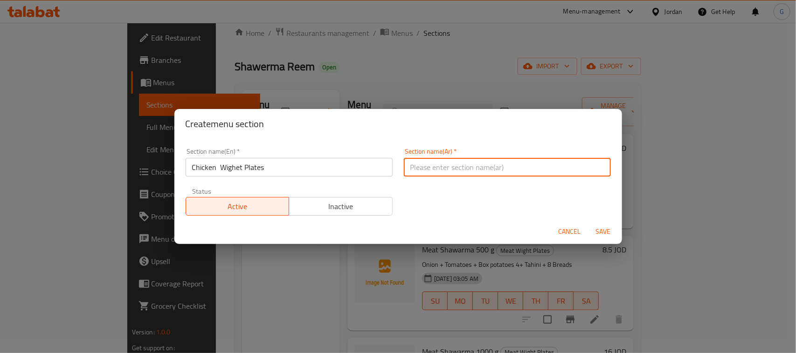
click at [425, 175] on input "text" at bounding box center [507, 167] width 207 height 19
type input "صحون دجاج بالوزن"
click at [608, 236] on span "Save" at bounding box center [603, 232] width 22 height 12
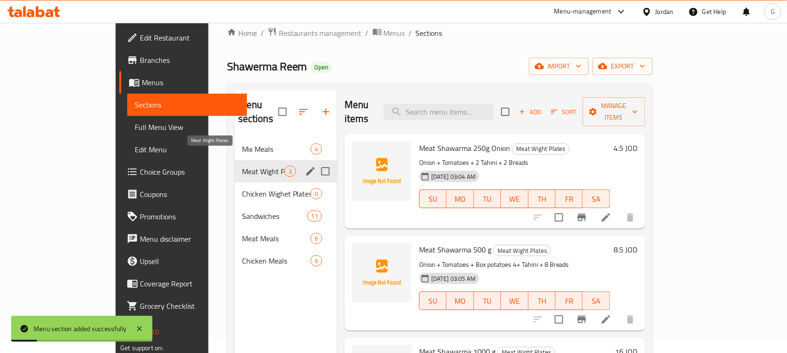
click at [242, 166] on span "Meat Wight Plates" at bounding box center [263, 171] width 42 height 11
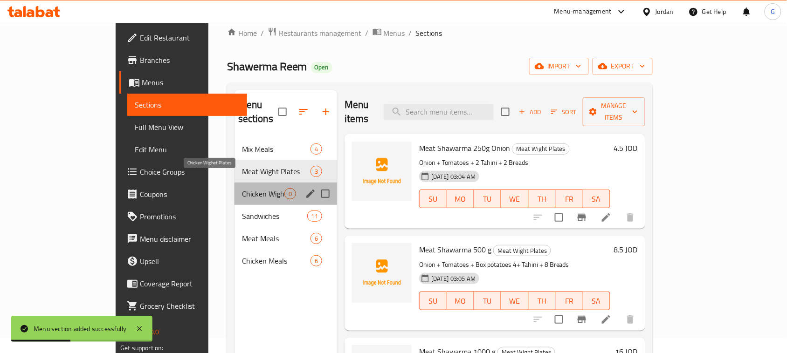
click at [242, 188] on span "Chicken Wighet Plates" at bounding box center [263, 193] width 42 height 11
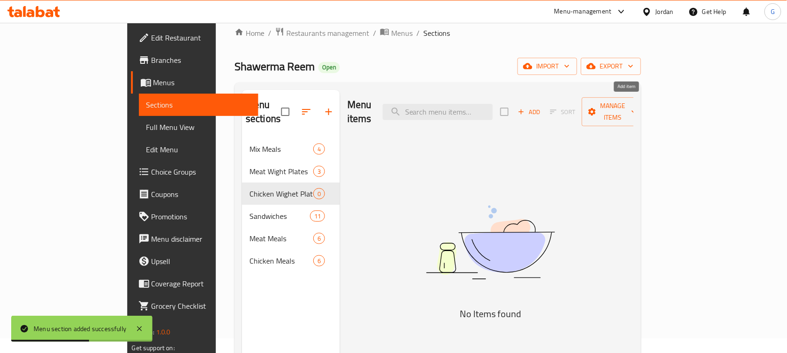
click at [542, 107] on span "Add" at bounding box center [529, 112] width 25 height 11
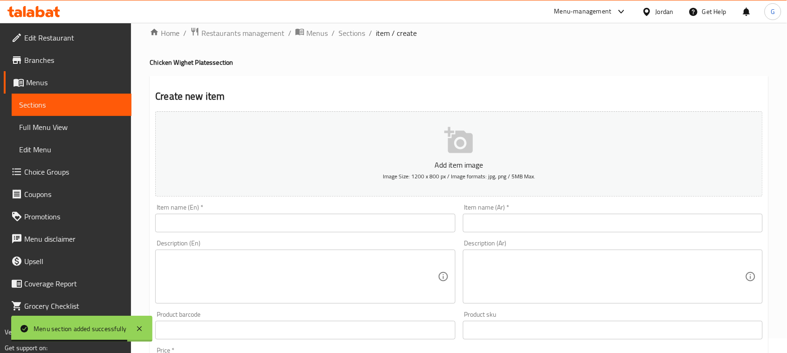
click at [288, 228] on input "text" at bounding box center [305, 223] width 300 height 19
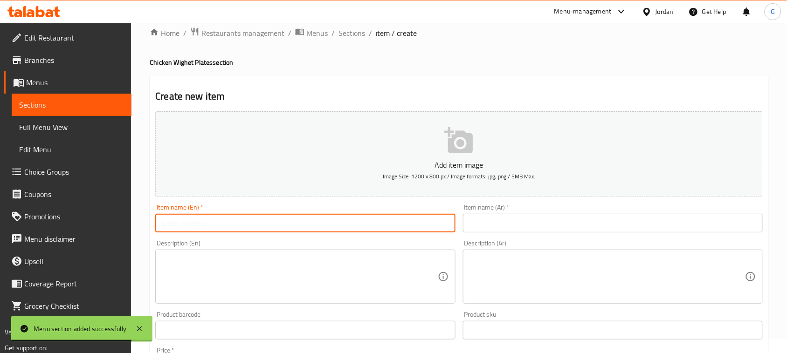
paste input "Chicken Shawarma 250 g"
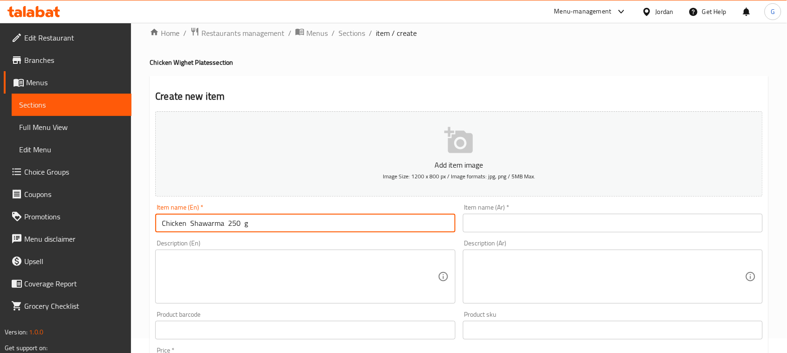
type input "Chicken Shawarma 250 g"
click at [534, 217] on input "text" at bounding box center [613, 223] width 300 height 19
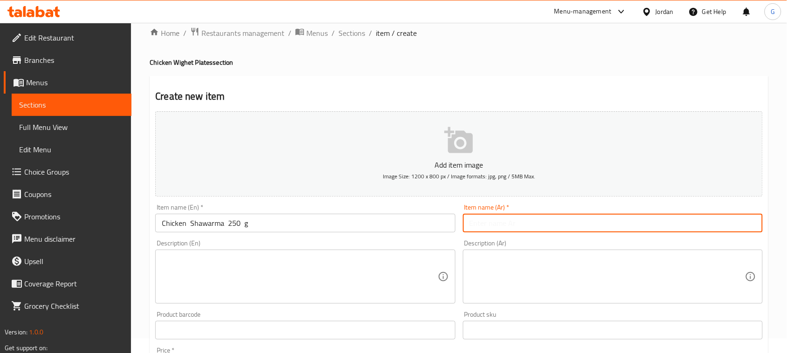
paste input "شاورما دجاج (250 غم)"
type input "شاورما دجاج (250 غم)"
click at [255, 257] on textarea at bounding box center [300, 277] width 276 height 44
paste textarea "Pickles + 2 Mtawameh + Box potatoes + 4 Breads"
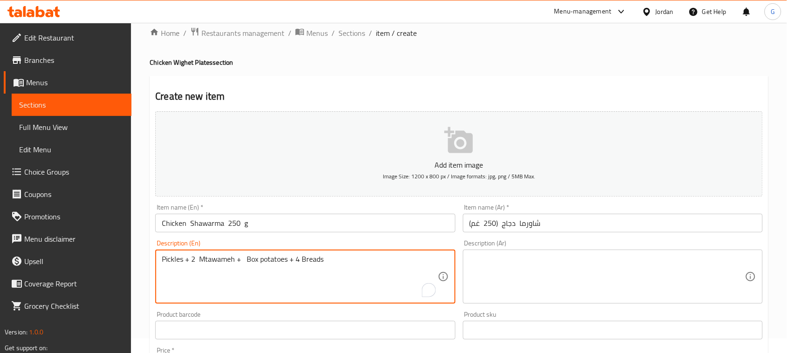
type textarea "Pickles + 2 Mtawameh + Box potatoes + 4 Breads"
click at [528, 259] on textarea at bounding box center [607, 277] width 276 height 44
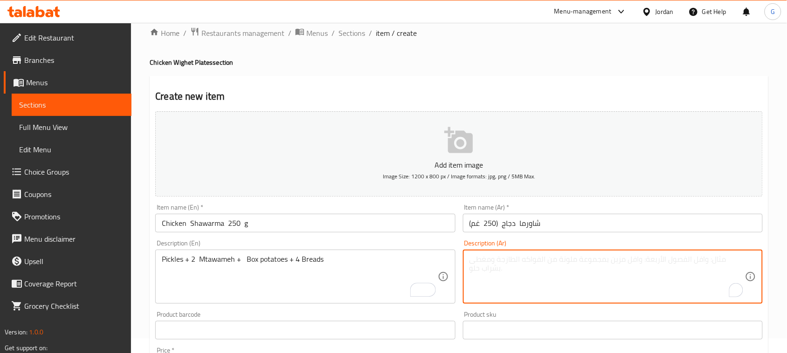
paste textarea "مخلل + 2 مثومة + بطاطا + 4 خبز"
type textarea "مخلل + 2 مثومة + بطاطا + 4 خبز"
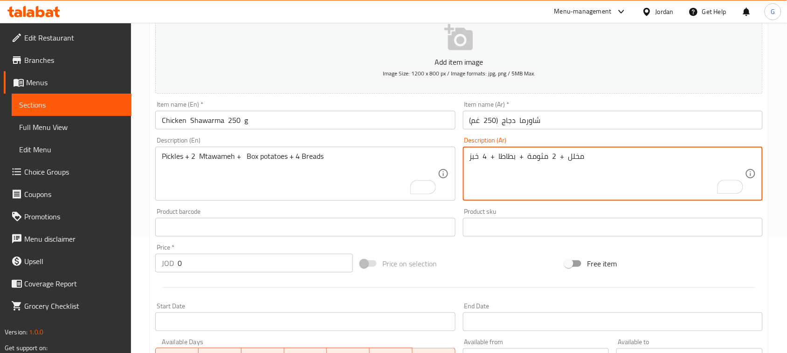
scroll to position [131, 0]
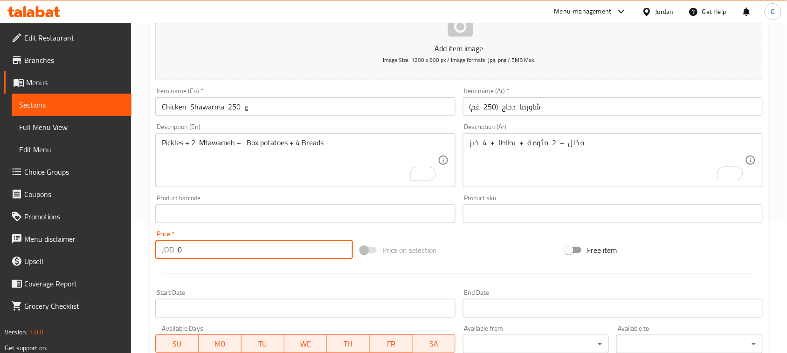
drag, startPoint x: 187, startPoint y: 255, endPoint x: 166, endPoint y: 250, distance: 21.5
click at [166, 250] on div "JOD 0 Price *" at bounding box center [254, 250] width 198 height 19
paste input "4.0"
type input "4.00"
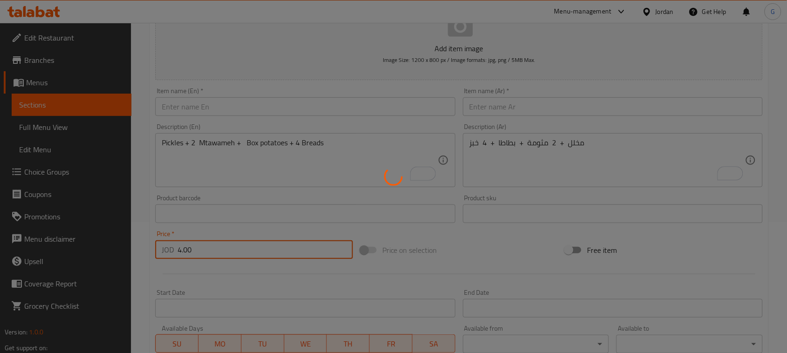
type input "0"
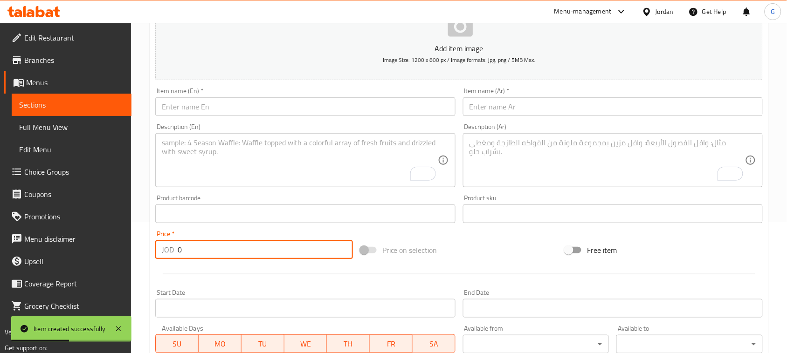
click at [330, 110] on input "text" at bounding box center [305, 106] width 300 height 19
paste input "Chicken Shawarma 500g"
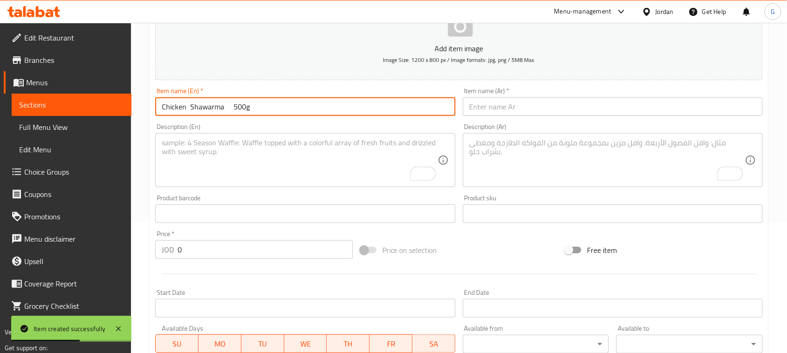
click at [233, 106] on input "Chicken Shawarma 500g" at bounding box center [305, 106] width 300 height 19
type input "Chicken Shawarma 500g"
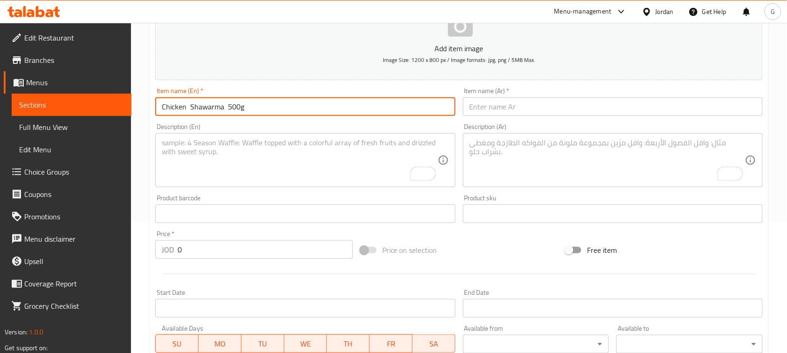
click at [499, 112] on input "text" at bounding box center [613, 106] width 300 height 19
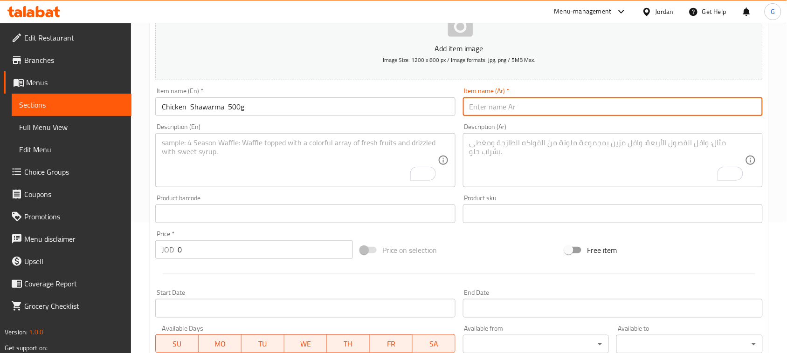
paste input "شاورما دجاج (500 غم)"
type input "شاورما دجاج (500 غم)"
click at [330, 156] on textarea "To enrich screen reader interactions, please activate Accessibility in Grammarl…" at bounding box center [300, 160] width 276 height 44
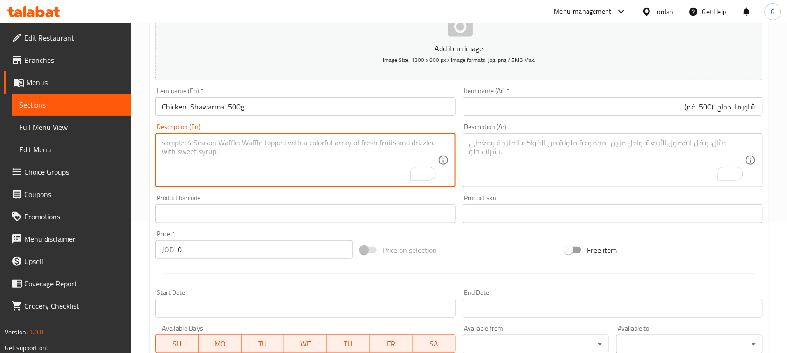
paste textarea "Pickles + 4 Mtawameh + Box potatoes + 8 Breads + ketchup"
type textarea "Pickles + 4 Mtawameh + Box potatoes + 8 Breads + ketchup"
click at [509, 151] on textarea "To enrich screen reader interactions, please activate Accessibility in Grammarl…" at bounding box center [607, 160] width 276 height 44
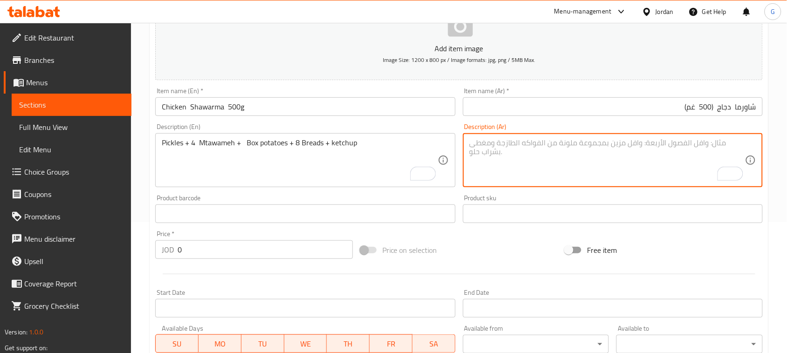
paste textarea "مخلل + 4 مثومة + بطاطا + 8 خبز + كاتشاب"
type textarea "مخلل + 4 مثومة + بطاطا + 8 خبز + كاتشاب"
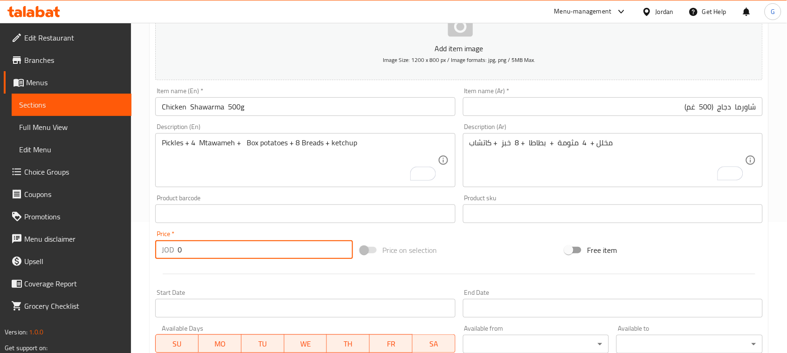
click at [175, 249] on div "JOD 0 Price *" at bounding box center [254, 250] width 198 height 19
drag, startPoint x: 173, startPoint y: 246, endPoint x: 198, endPoint y: 257, distance: 27.3
click at [197, 274] on hr at bounding box center [459, 274] width 593 height 0
click at [172, 253] on div "JOD 0 Price *" at bounding box center [254, 250] width 198 height 19
drag, startPoint x: 175, startPoint y: 252, endPoint x: 194, endPoint y: 259, distance: 20.4
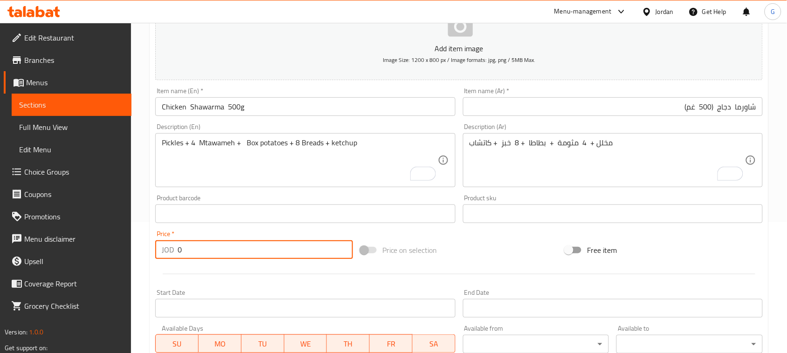
click at [194, 259] on input "0" at bounding box center [265, 250] width 175 height 19
drag, startPoint x: 190, startPoint y: 255, endPoint x: 179, endPoint y: 252, distance: 11.7
click at [179, 252] on input "0" at bounding box center [265, 250] width 175 height 19
paste input "7.5"
type input "7.50"
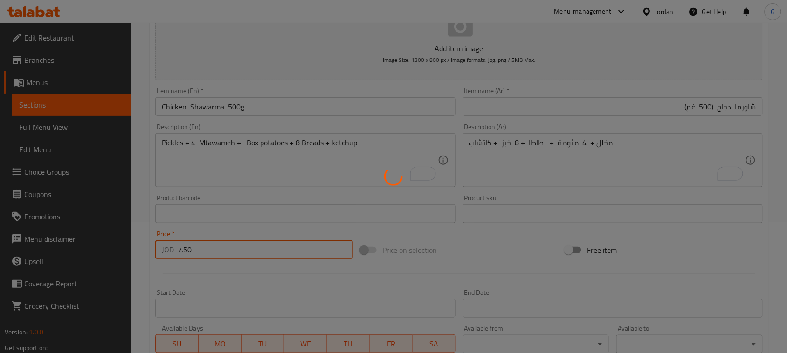
type input "0"
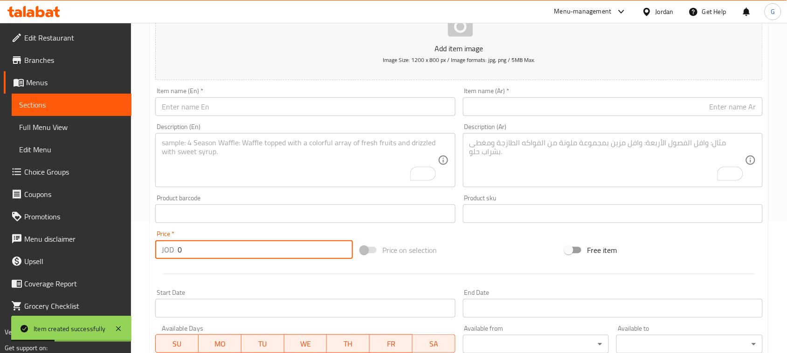
click at [355, 110] on input "text" at bounding box center [305, 106] width 300 height 19
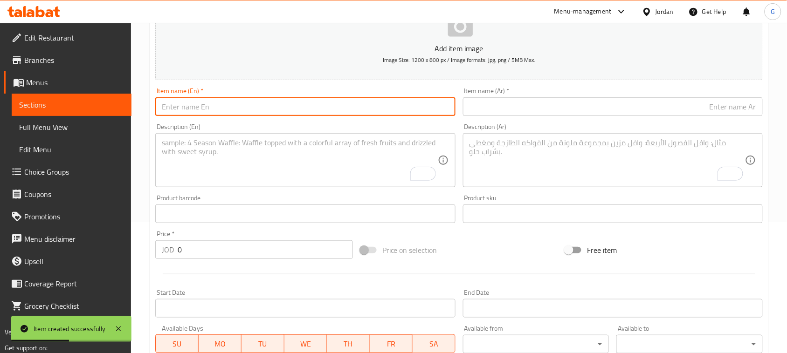
paste input "Chicken Shawarma 1000 g"
click at [231, 106] on input "Chicken Shawarma 1000 g" at bounding box center [305, 106] width 300 height 19
type input "Chicken Shawarma 1000 g"
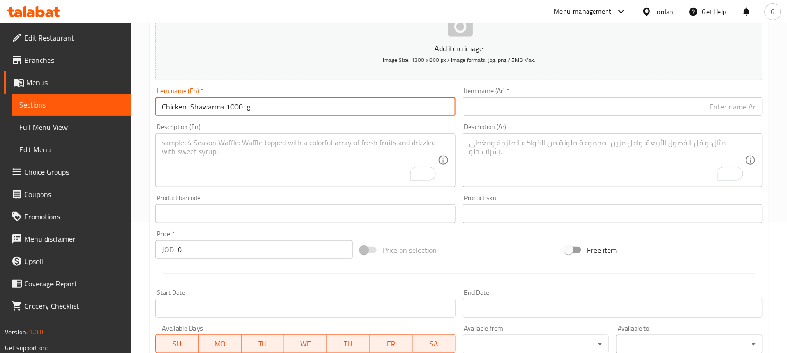
click at [531, 101] on input "text" at bounding box center [613, 106] width 300 height 19
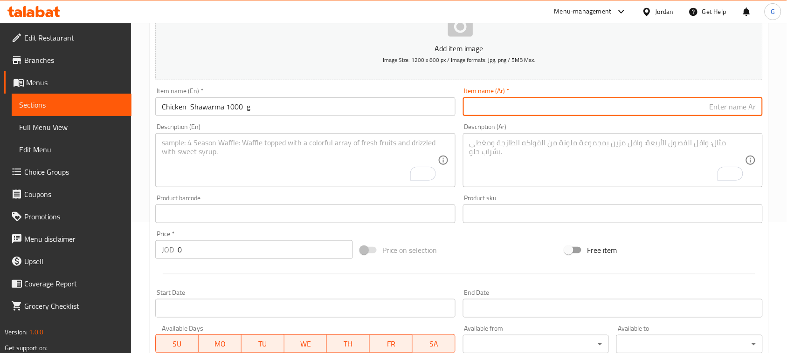
paste input "شاورما دجاج (1000 غم)"
type input "شاورما دجاج (1000 غم)"
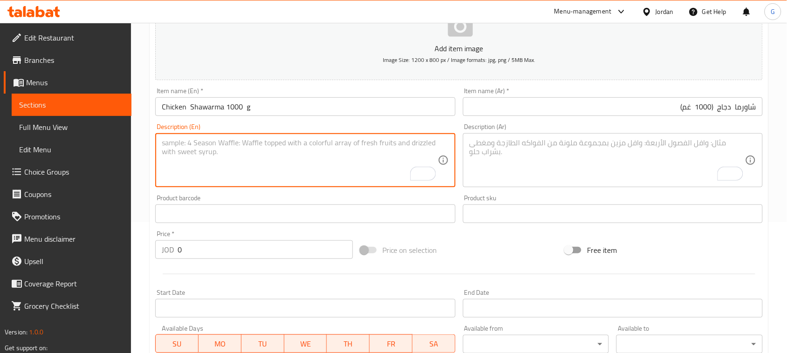
click at [250, 156] on textarea "To enrich screen reader interactions, please activate Accessibility in Grammarl…" at bounding box center [300, 160] width 276 height 44
paste textarea "Pickles + 8 Mtawameh + Box potatoes + 12 Breads + ketchup"
type textarea "Pickles + 8 Mtawameh + Box potatoes + 12 Breads + ketchup"
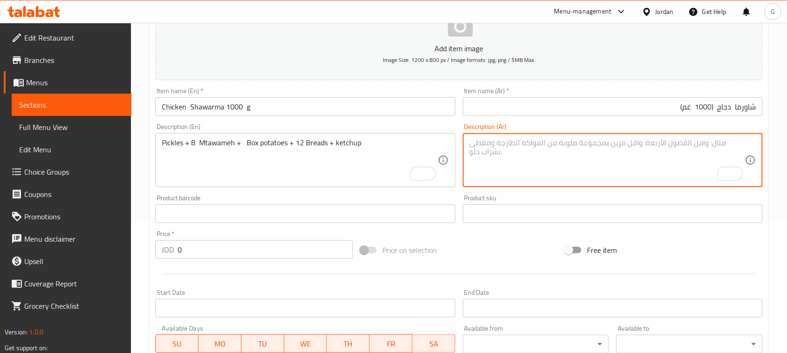
click at [545, 157] on textarea "To enrich screen reader interactions, please activate Accessibility in Grammarl…" at bounding box center [607, 160] width 276 height 44
paste textarea "مخلل + 8 مثومة + بطاطا + 12خبز + كاتشاب"
type textarea "مخلل + 8 مثومة + بطاطا + 12خبز + كاتشاب"
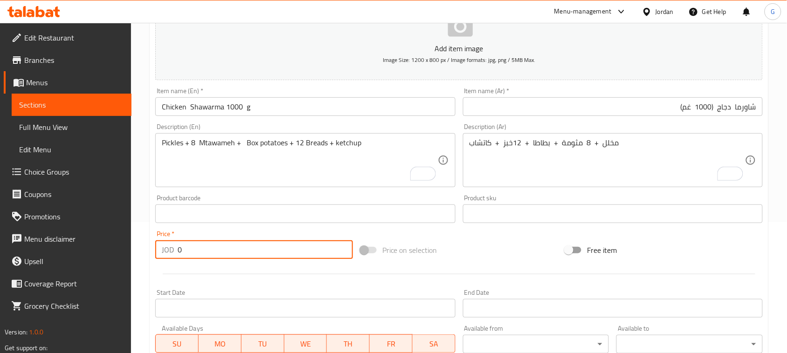
drag, startPoint x: 193, startPoint y: 250, endPoint x: 171, endPoint y: 250, distance: 22.4
click at [171, 250] on div "JOD 0 Price *" at bounding box center [254, 250] width 198 height 19
paste input "15.0"
type input "15.00"
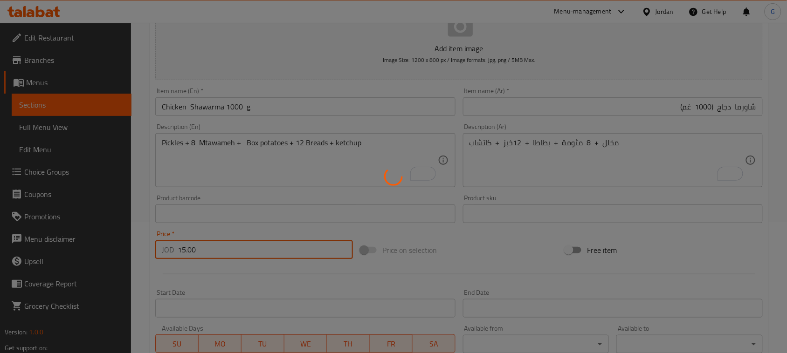
type input "0"
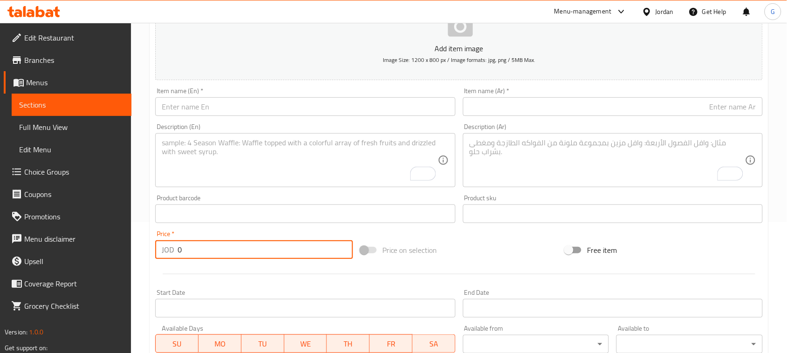
scroll to position [0, 0]
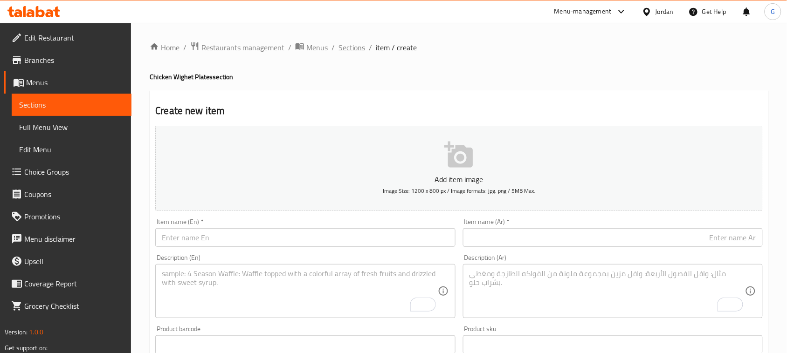
click at [346, 52] on span "Sections" at bounding box center [351, 47] width 27 height 11
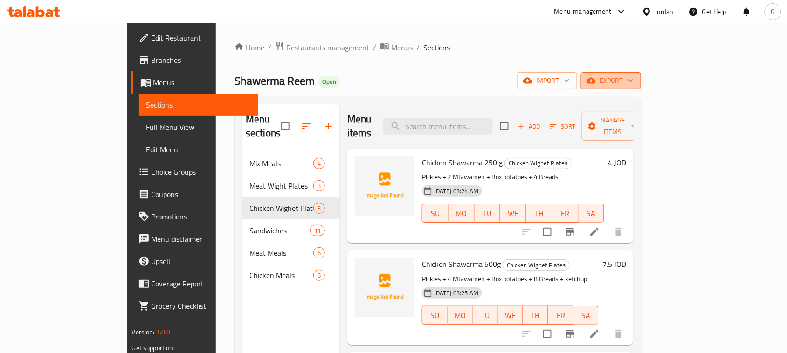
click at [634, 78] on span "export" at bounding box center [610, 81] width 45 height 12
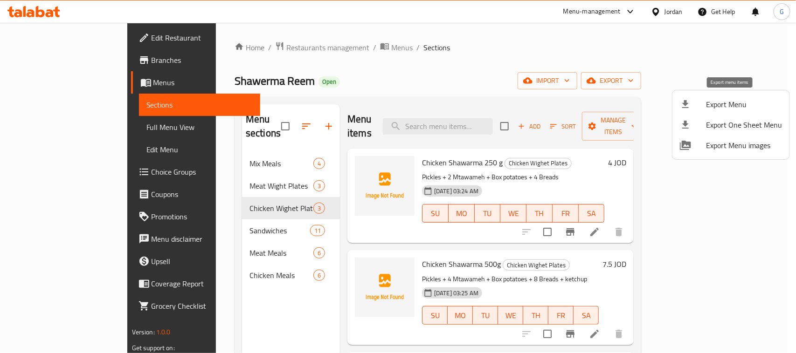
click at [725, 109] on span "Export Menu" at bounding box center [744, 104] width 76 height 11
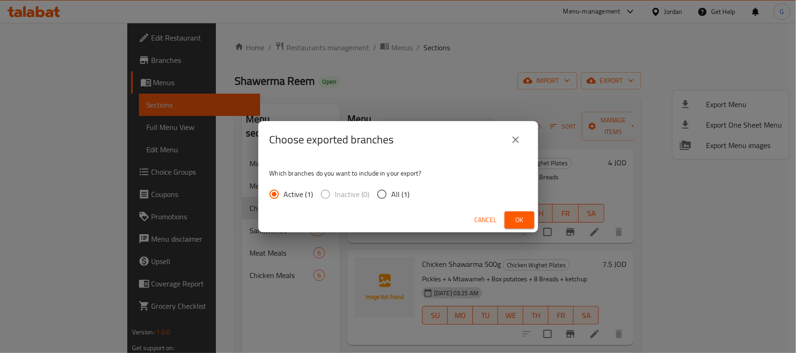
click at [518, 221] on span "Ok" at bounding box center [519, 220] width 15 height 12
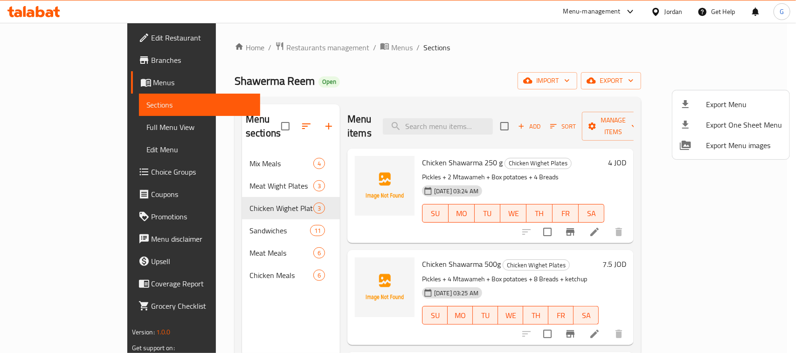
click at [770, 61] on div at bounding box center [398, 176] width 796 height 353
